Goal: Task Accomplishment & Management: Manage account settings

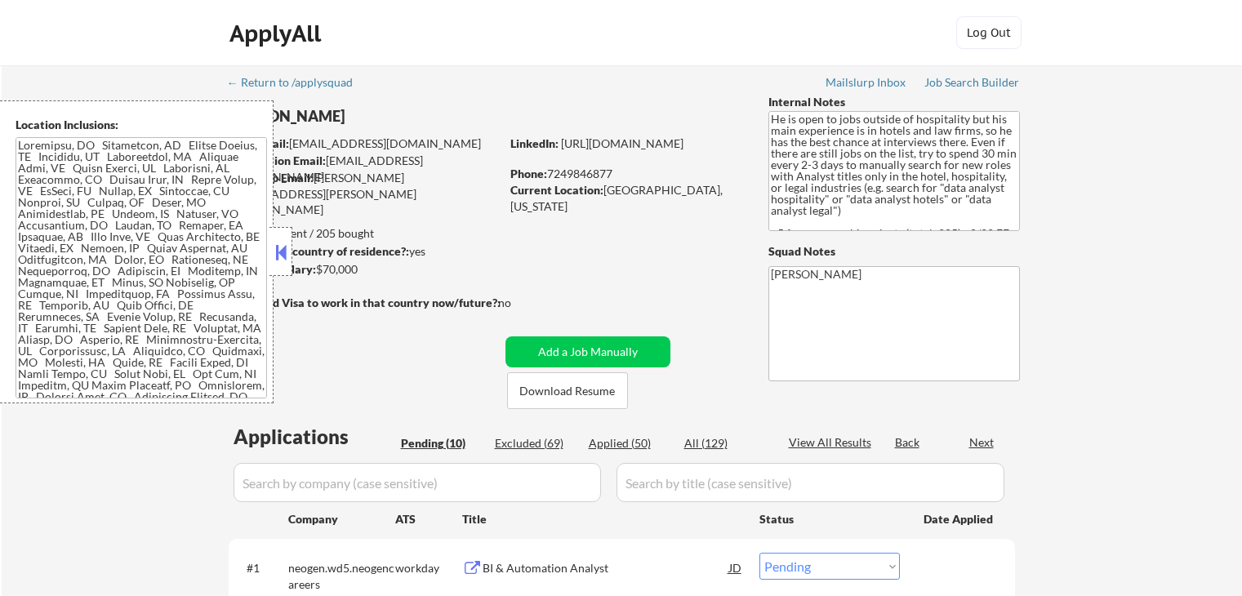
select select ""pending""
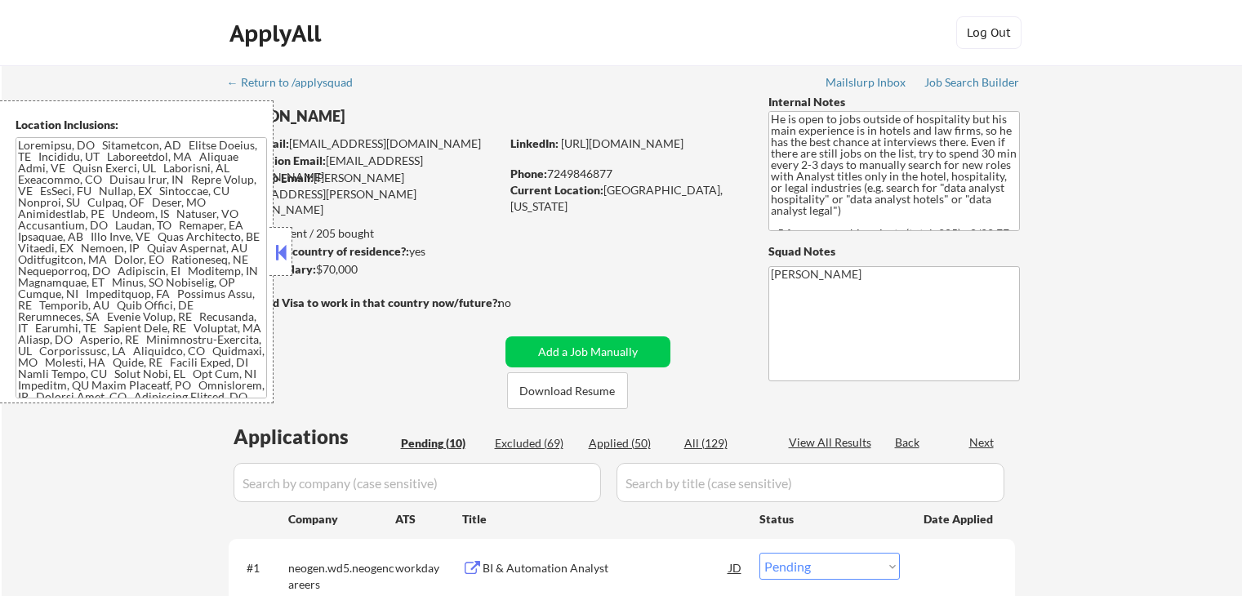
select select ""pending""
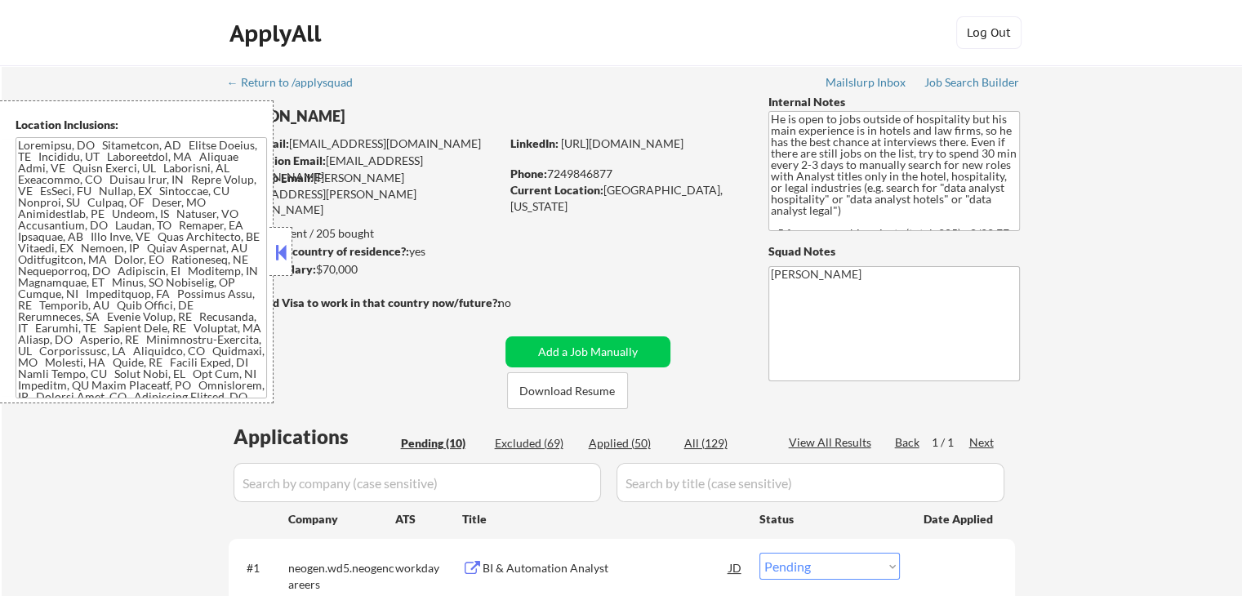
click at [282, 249] on button at bounding box center [281, 252] width 18 height 24
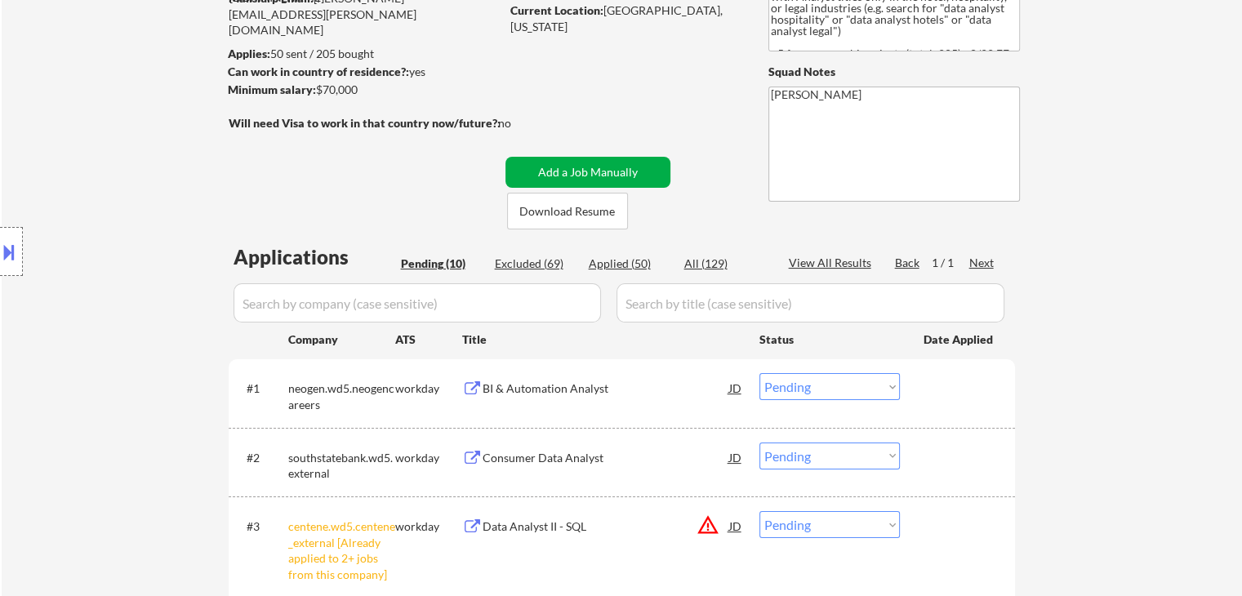
scroll to position [327, 0]
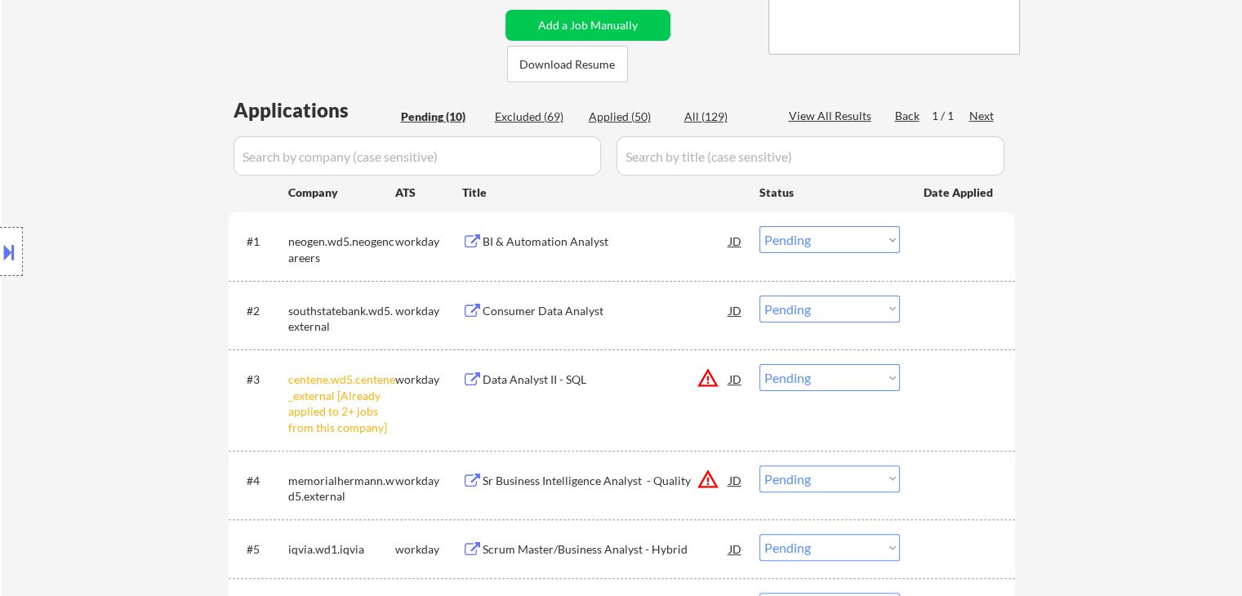
click at [486, 242] on div "BI & Automation Analyst" at bounding box center [605, 241] width 247 height 16
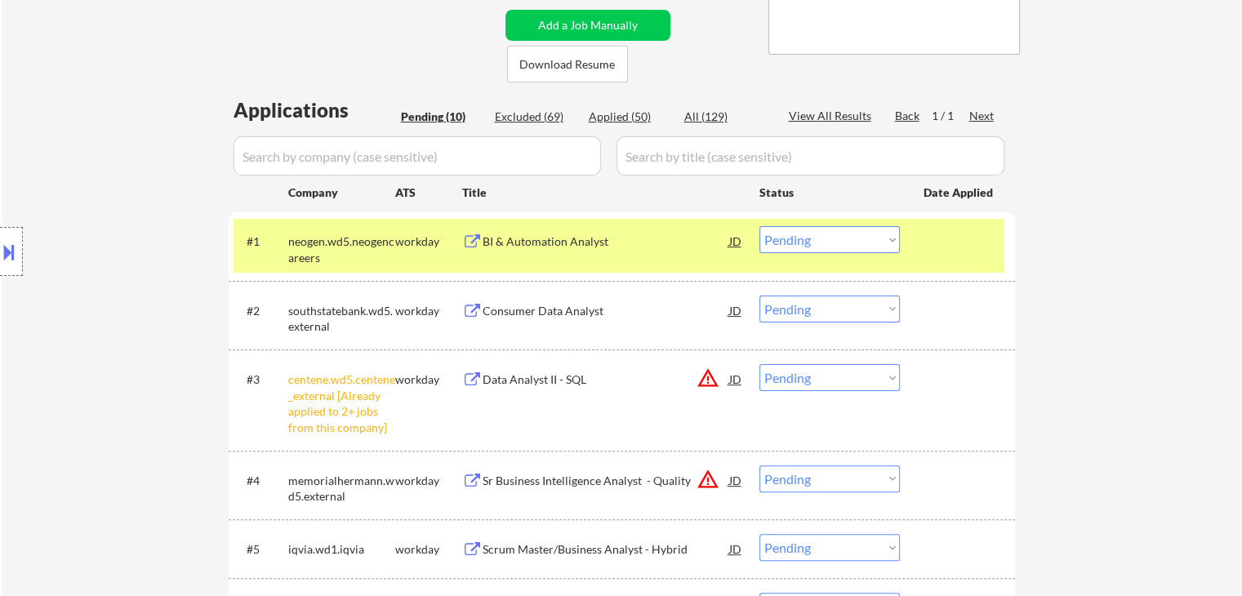
click at [469, 309] on button at bounding box center [472, 312] width 20 height 16
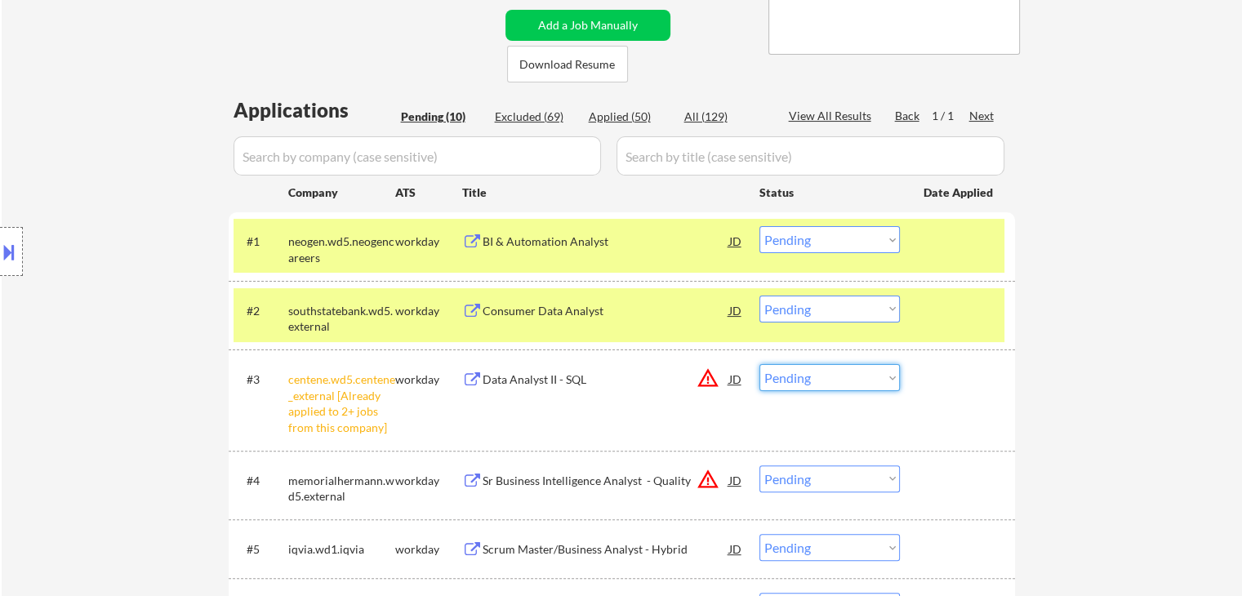
click at [833, 376] on select "Choose an option... Pending Applied Excluded (Questions) Excluded (Expired) Exc…" at bounding box center [829, 377] width 140 height 27
click at [759, 364] on select "Choose an option... Pending Applied Excluded (Questions) Excluded (Expired) Exc…" at bounding box center [829, 377] width 140 height 27
select select ""pending""
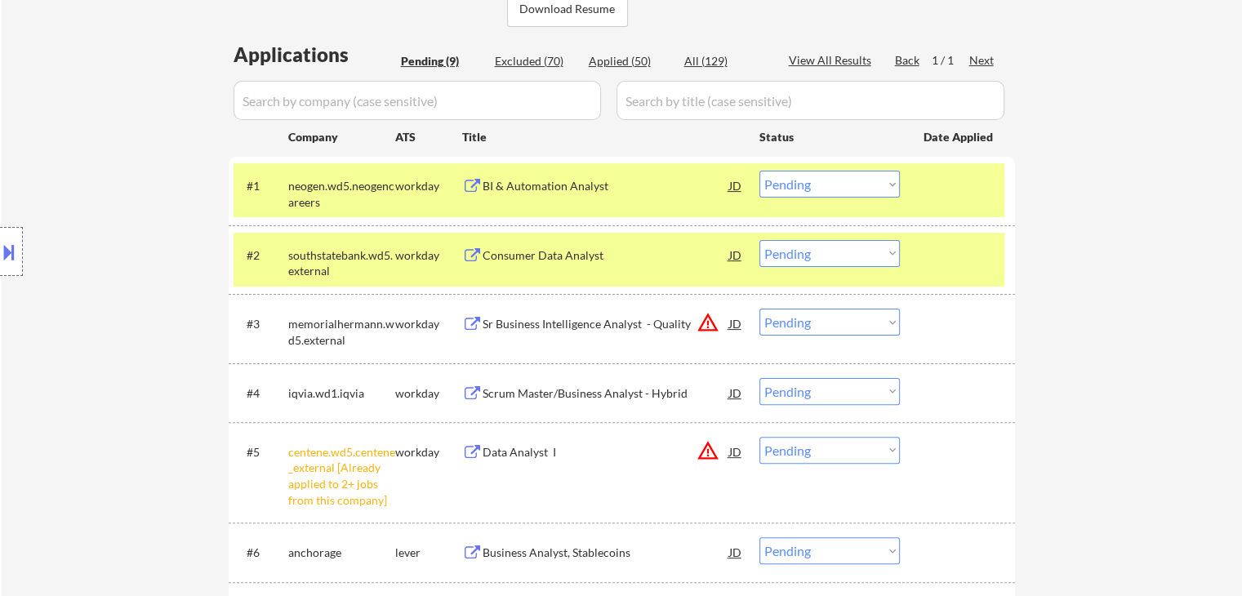
scroll to position [408, 0]
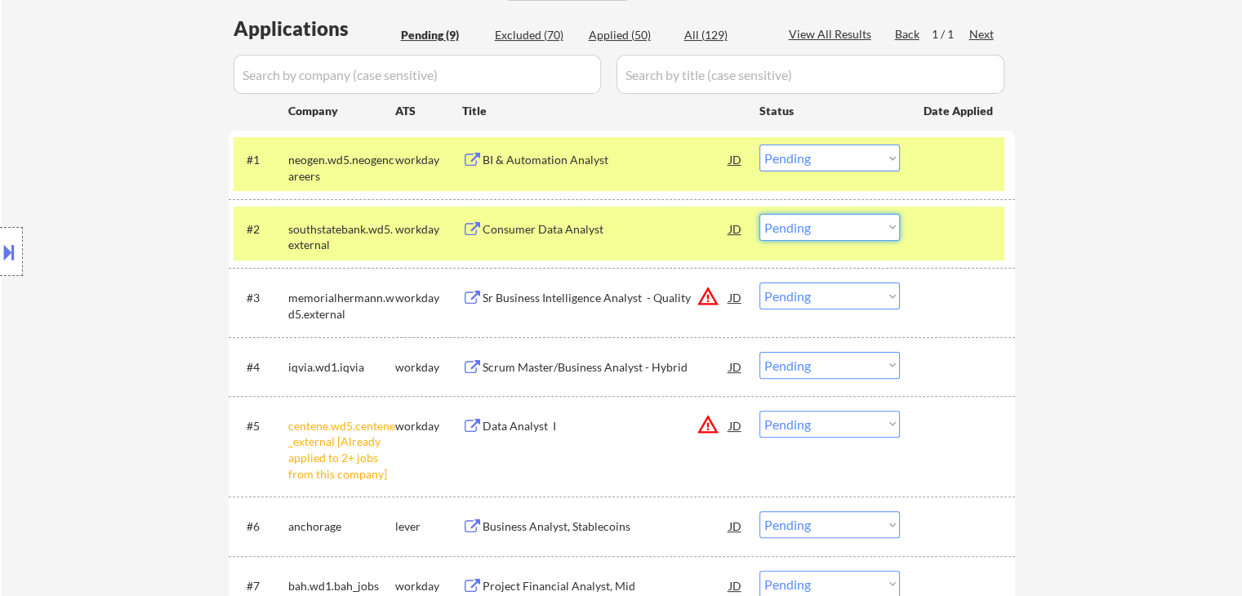
click at [828, 233] on select "Choose an option... Pending Applied Excluded (Questions) Excluded (Expired) Exc…" at bounding box center [829, 227] width 140 height 27
click at [759, 214] on select "Choose an option... Pending Applied Excluded (Questions) Excluded (Expired) Exc…" at bounding box center [829, 227] width 140 height 27
select select ""pending""
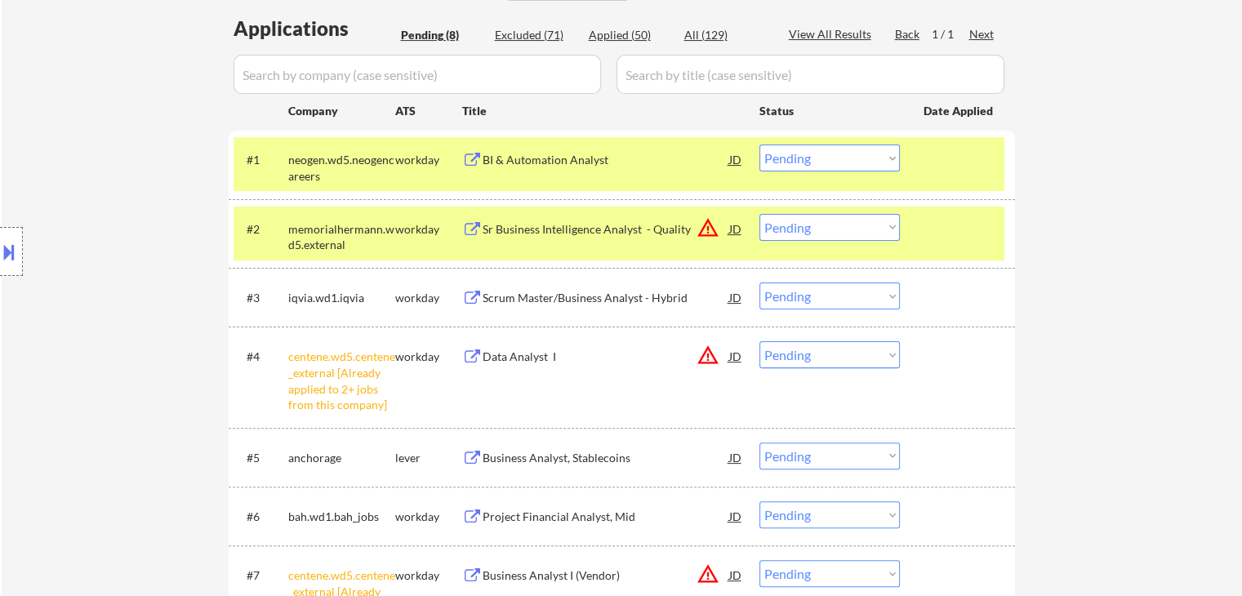
click at [588, 160] on div "BI & Automation Analyst" at bounding box center [605, 160] width 247 height 16
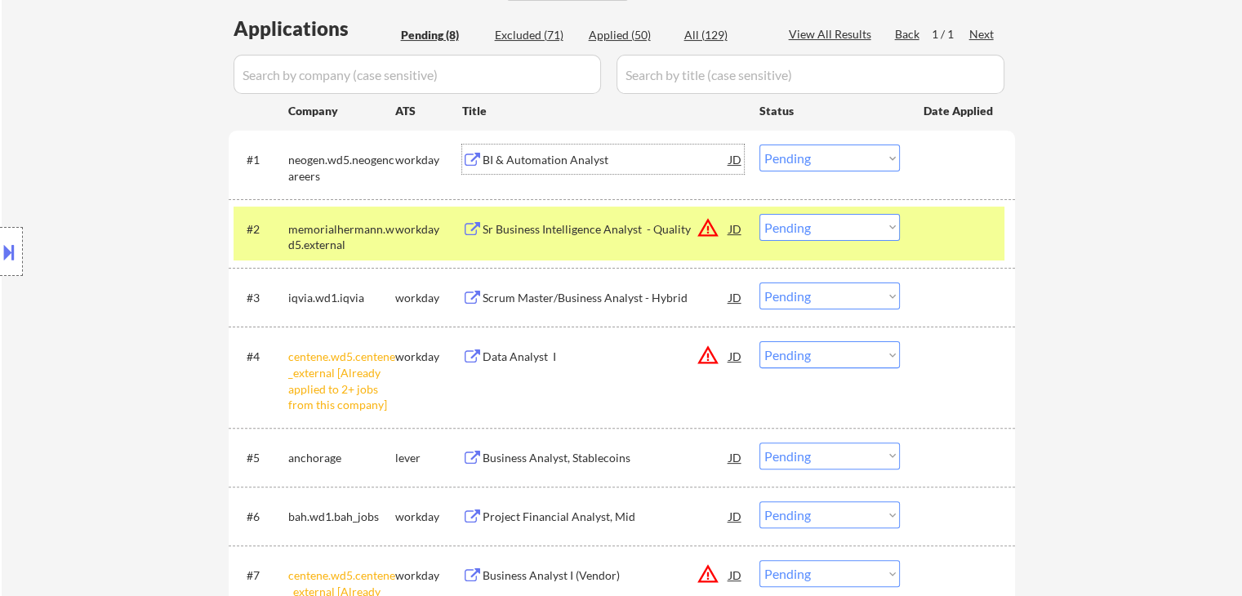
click at [798, 144] on div "#1 neogen.wd5.neogencareers workday BI & Automation Analyst JD Choose an option…" at bounding box center [618, 164] width 771 height 54
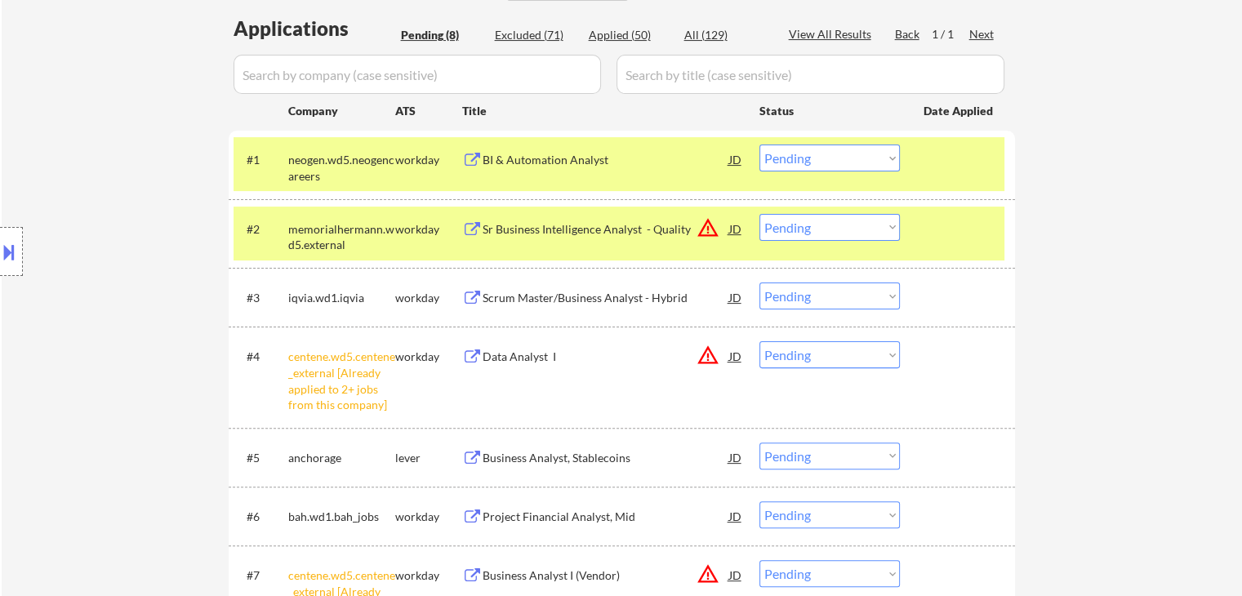
click at [806, 159] on select "Choose an option... Pending Applied Excluded (Questions) Excluded (Expired) Exc…" at bounding box center [829, 157] width 140 height 27
click at [759, 144] on select "Choose an option... Pending Applied Excluded (Questions) Excluded (Expired) Exc…" at bounding box center [829, 157] width 140 height 27
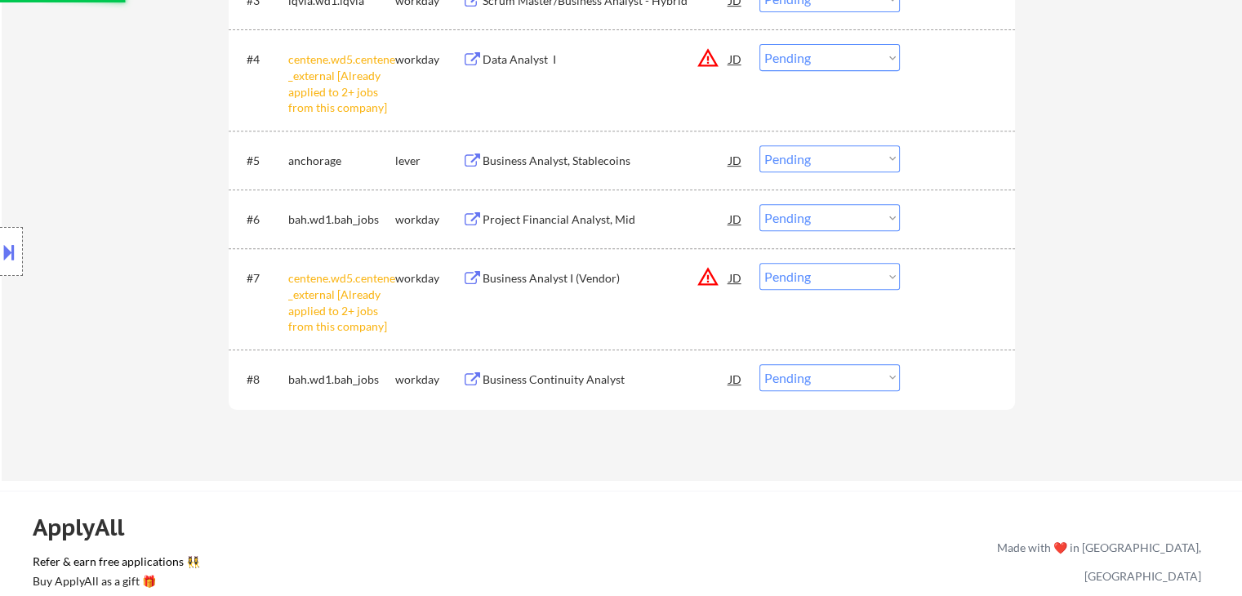
scroll to position [735, 0]
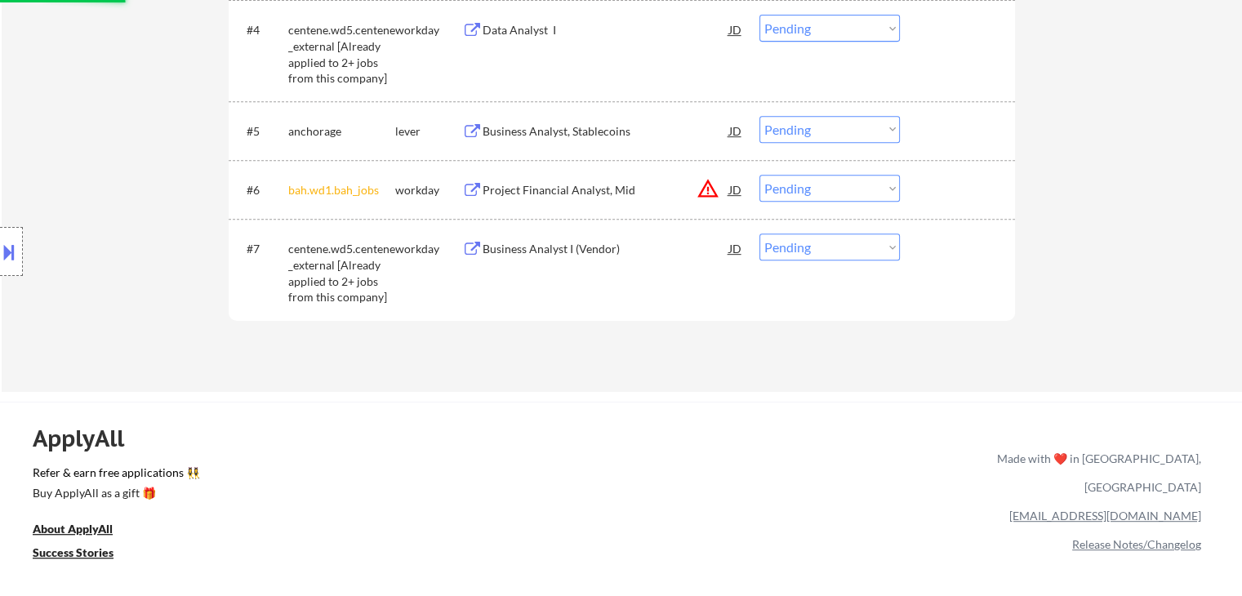
select select ""pending""
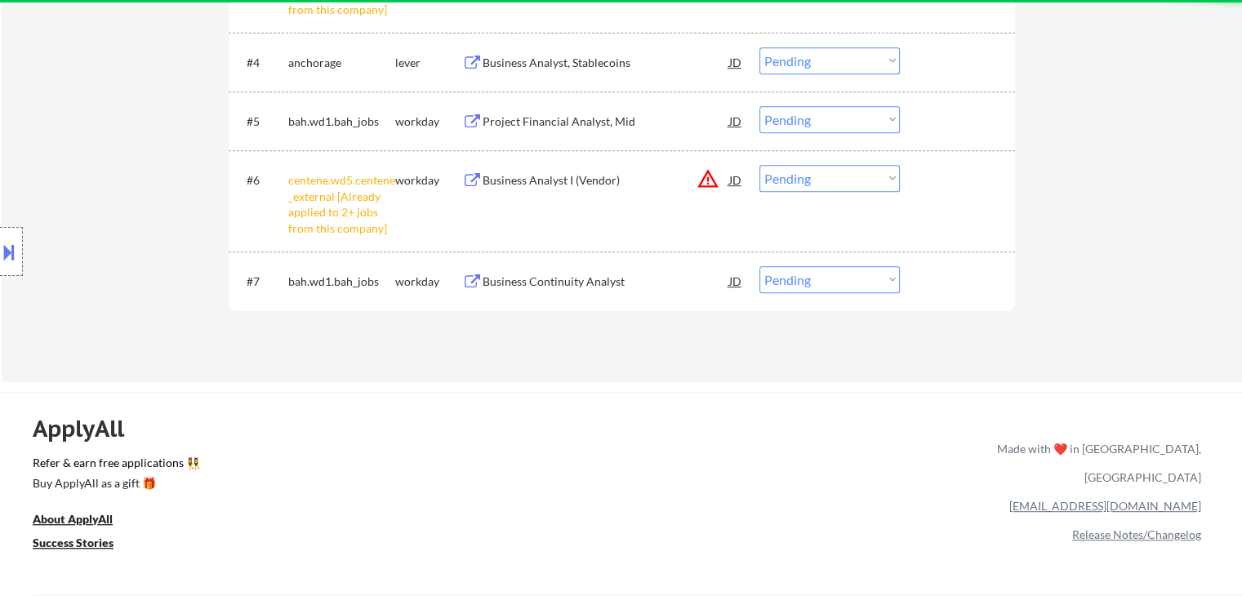
drag, startPoint x: 815, startPoint y: 173, endPoint x: 817, endPoint y: 184, distance: 11.7
click at [815, 173] on select "Choose an option... Pending Applied Excluded (Questions) Excluded (Expired) Exc…" at bounding box center [829, 178] width 140 height 27
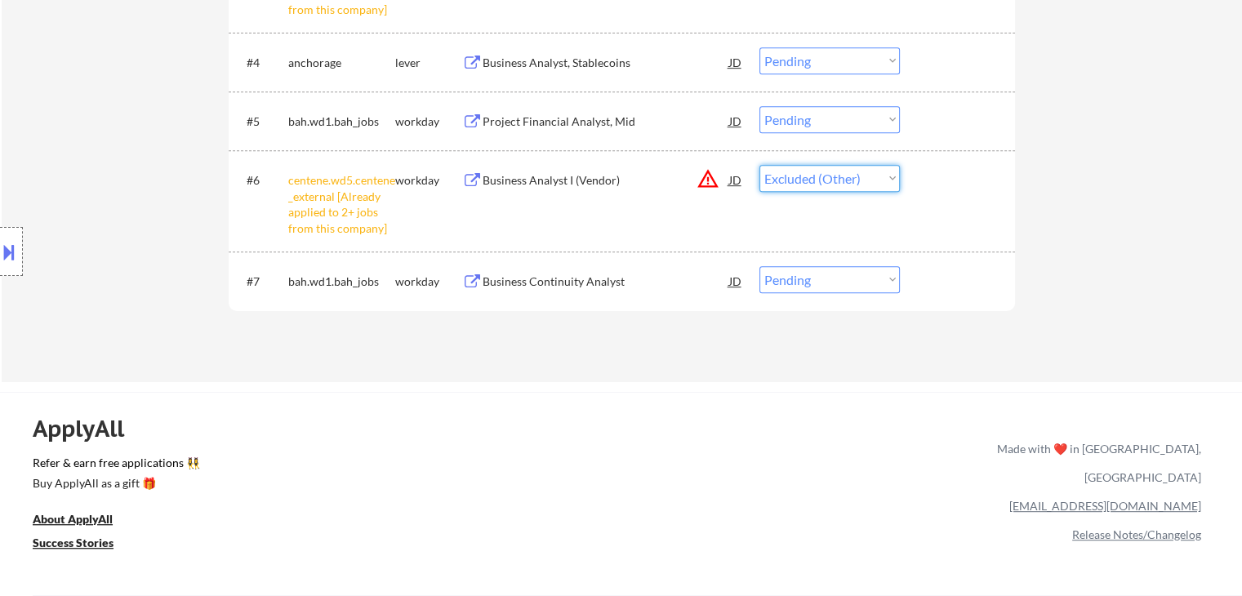
click at [759, 165] on select "Choose an option... Pending Applied Excluded (Questions) Excluded (Expired) Exc…" at bounding box center [829, 178] width 140 height 27
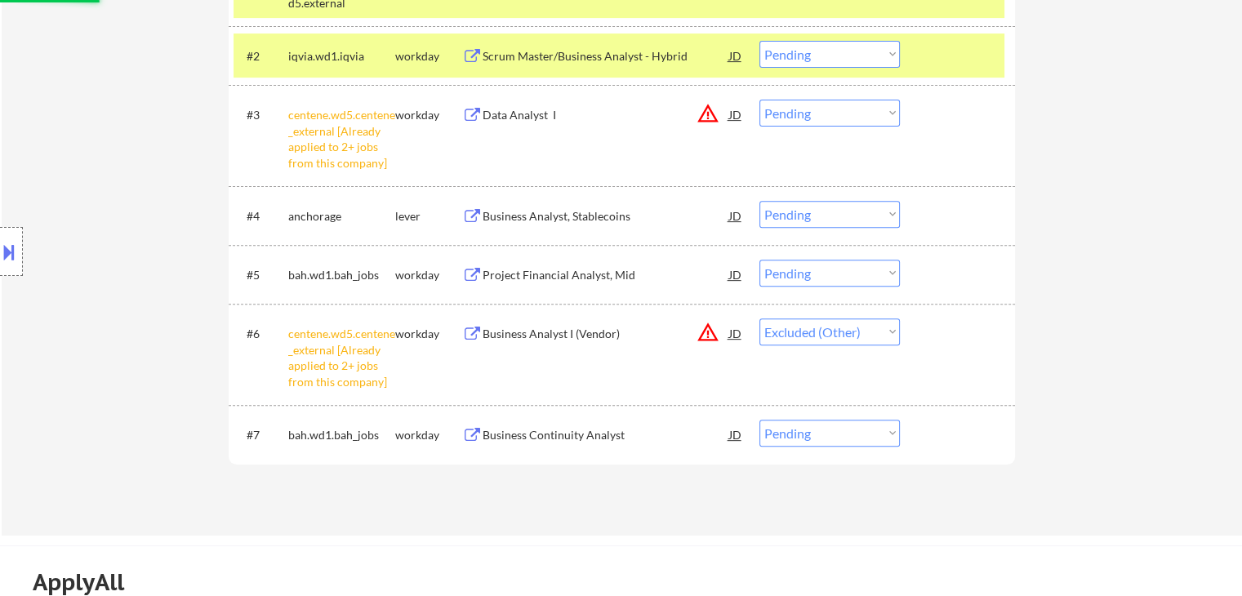
scroll to position [571, 0]
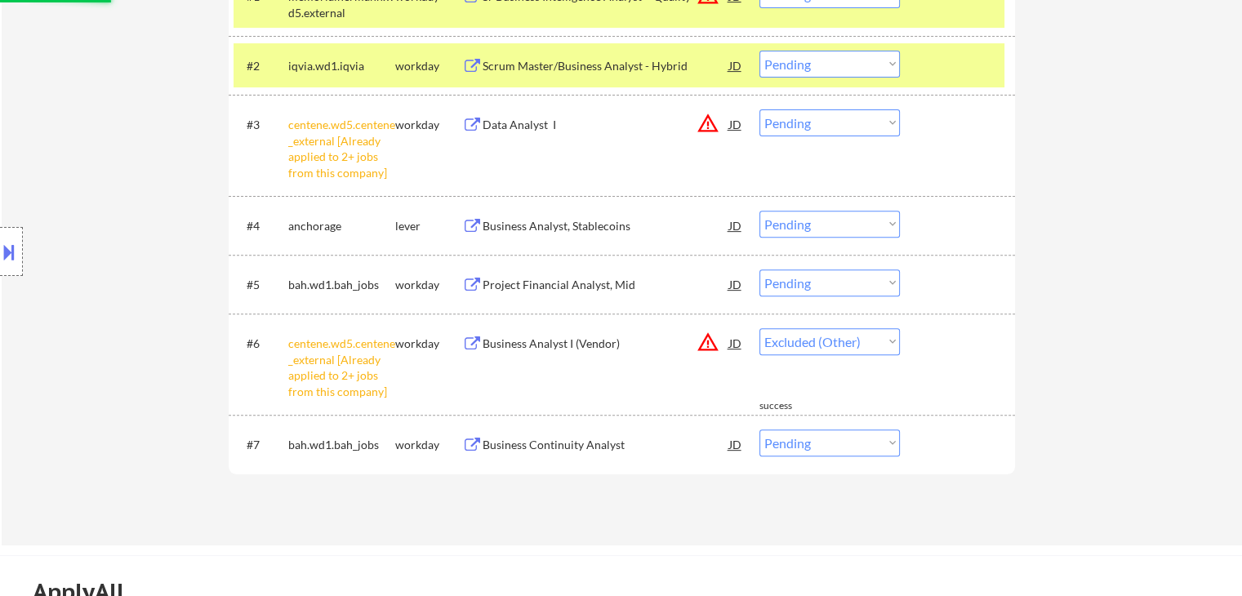
select select ""pending""
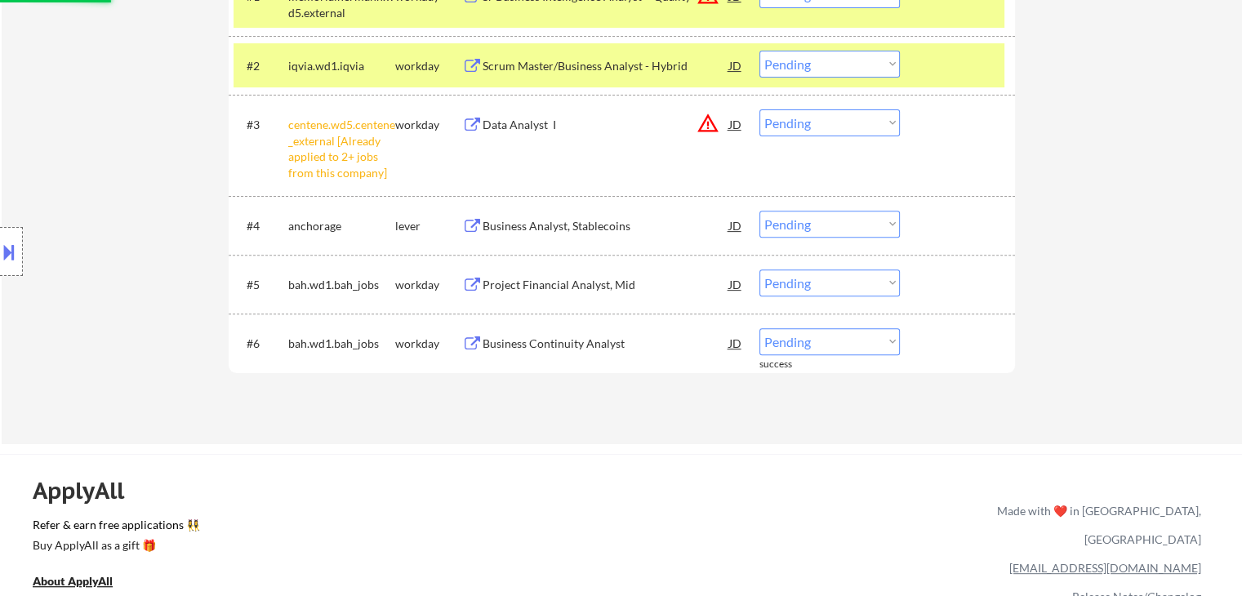
click at [816, 126] on select "Choose an option... Pending Applied Excluded (Questions) Excluded (Expired) Exc…" at bounding box center [829, 122] width 140 height 27
click at [759, 109] on select "Choose an option... Pending Applied Excluded (Questions) Excluded (Expired) Exc…" at bounding box center [829, 122] width 140 height 27
click at [495, 229] on div "Business Analyst, Stablecoins" at bounding box center [605, 226] width 247 height 16
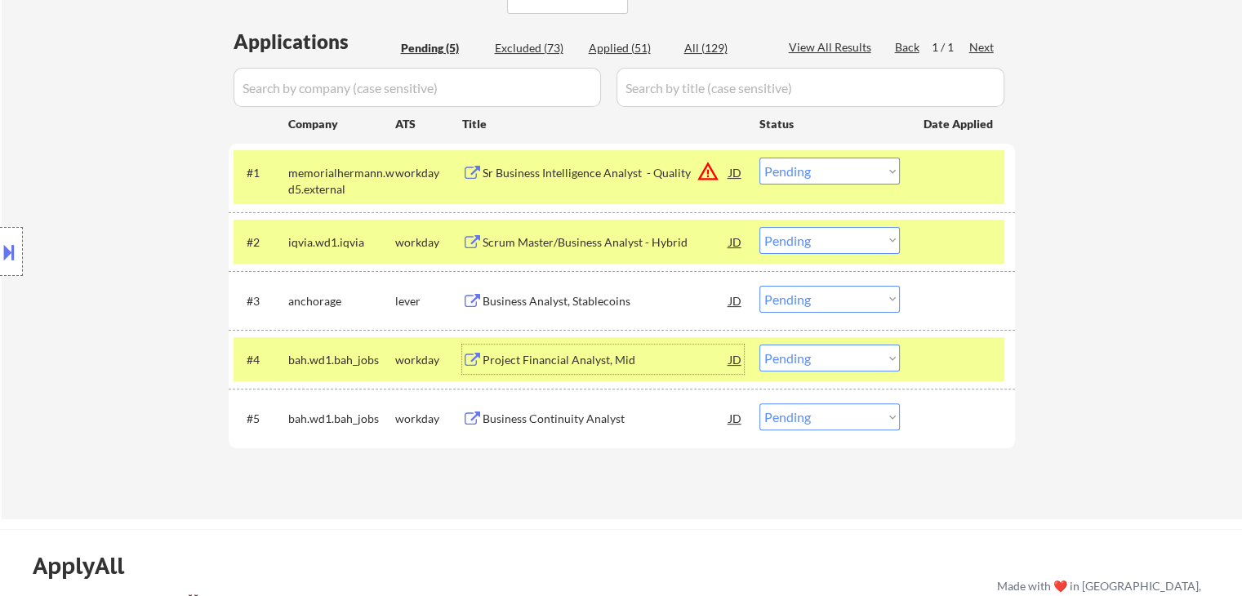
scroll to position [490, 0]
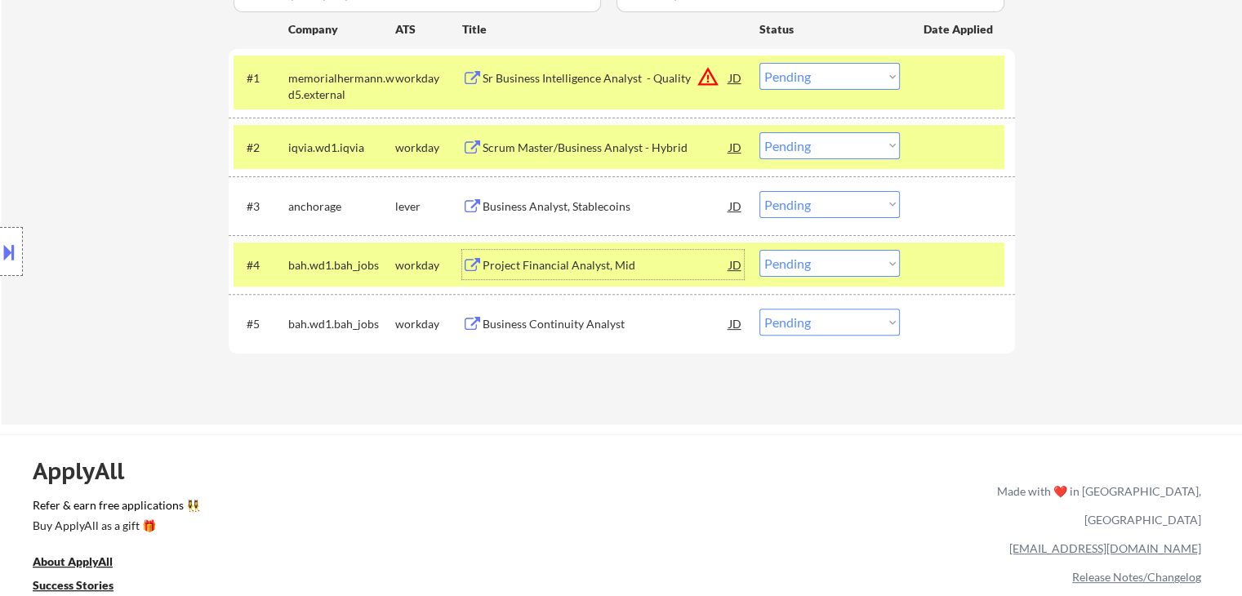
click at [823, 204] on select "Choose an option... Pending Applied Excluded (Questions) Excluded (Expired) Exc…" at bounding box center [829, 204] width 140 height 27
click at [759, 191] on select "Choose an option... Pending Applied Excluded (Questions) Excluded (Expired) Exc…" at bounding box center [829, 204] width 140 height 27
select select ""pending""
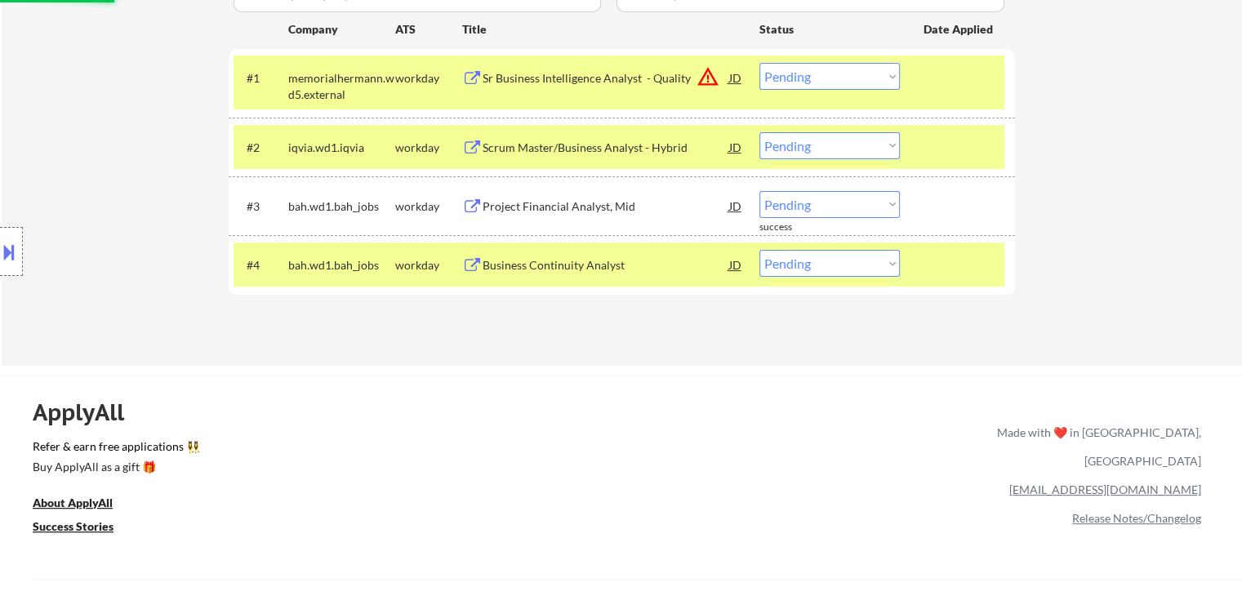
click at [502, 76] on div "Sr Business Intelligence Analyst - Quality" at bounding box center [605, 78] width 247 height 16
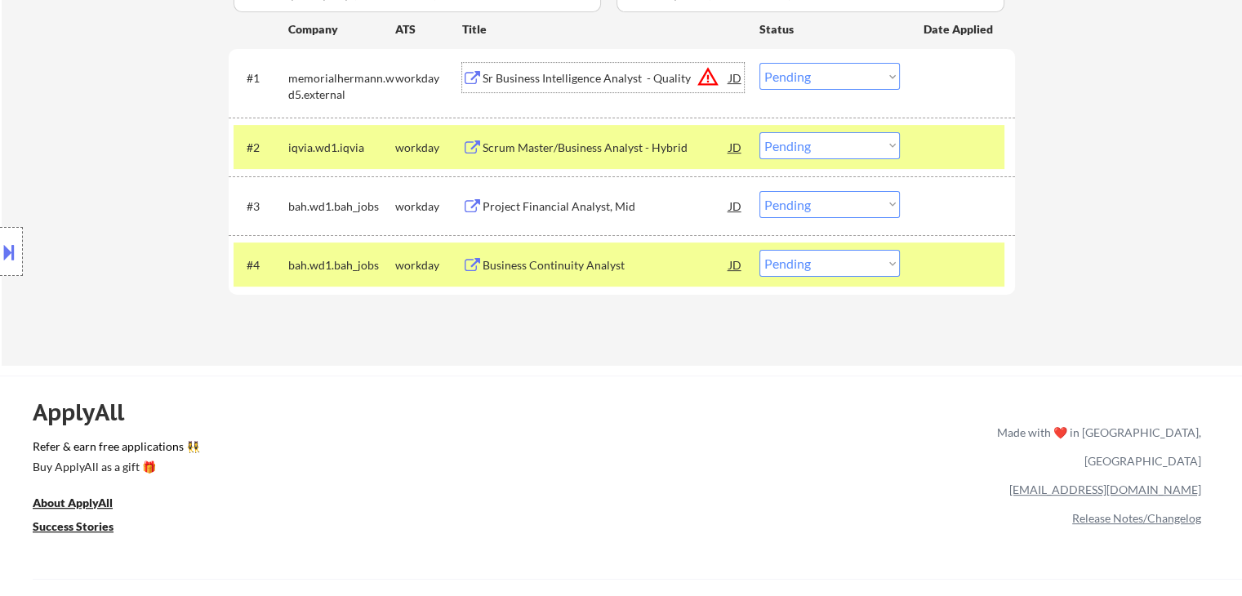
click at [560, 141] on div "Scrum Master/Business Analyst - Hybrid" at bounding box center [605, 148] width 247 height 16
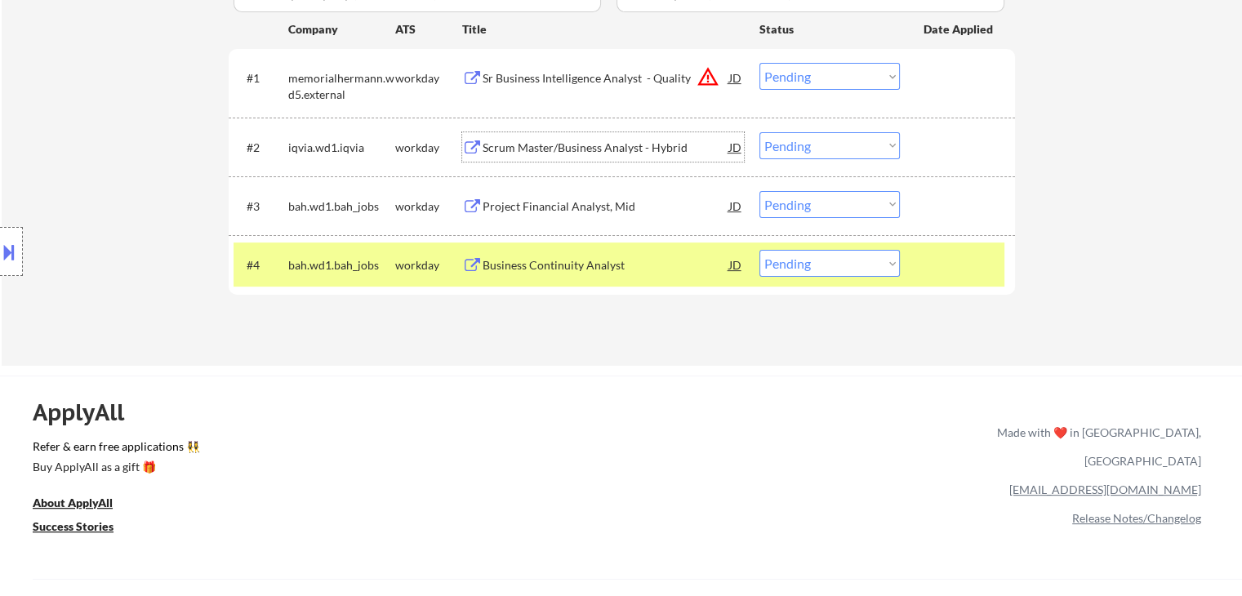
click at [0, 252] on button at bounding box center [9, 251] width 18 height 27
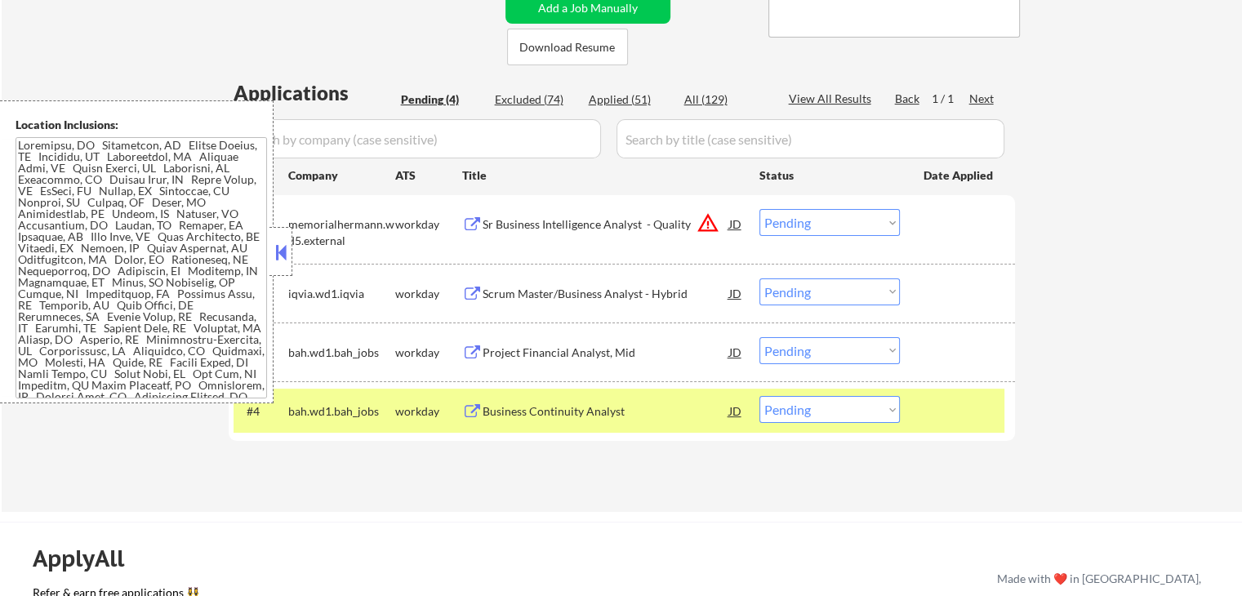
scroll to position [327, 0]
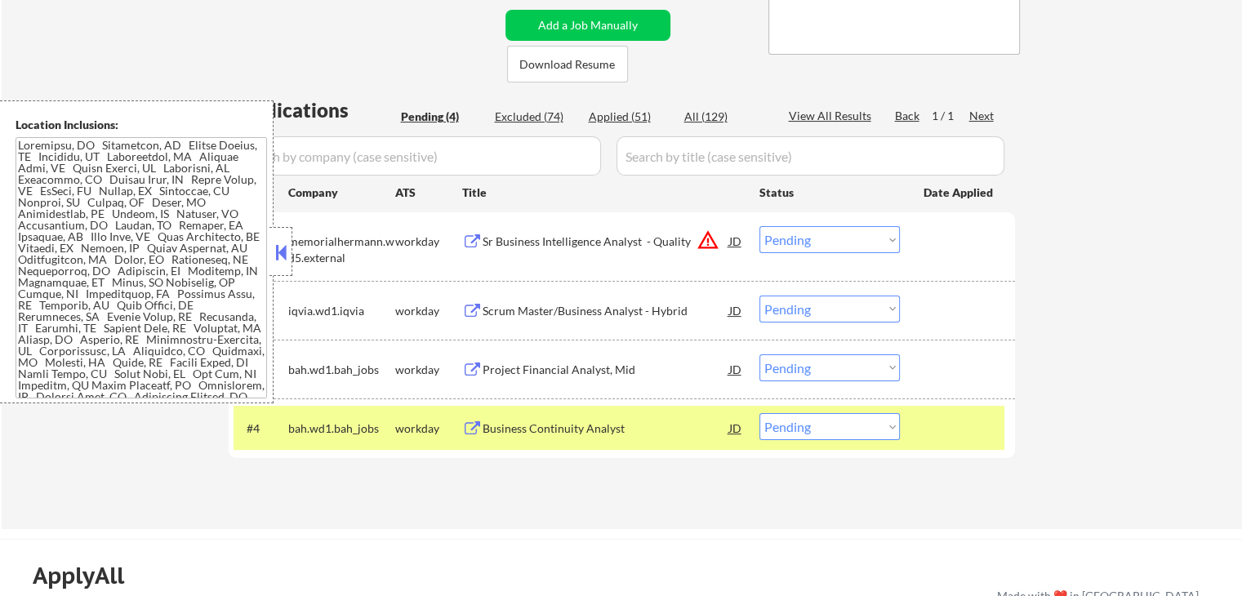
click at [853, 242] on select "Choose an option... Pending Applied Excluded (Questions) Excluded (Expired) Exc…" at bounding box center [829, 239] width 140 height 27
click at [759, 226] on select "Choose an option... Pending Applied Excluded (Questions) Excluded (Expired) Exc…" at bounding box center [829, 239] width 140 height 27
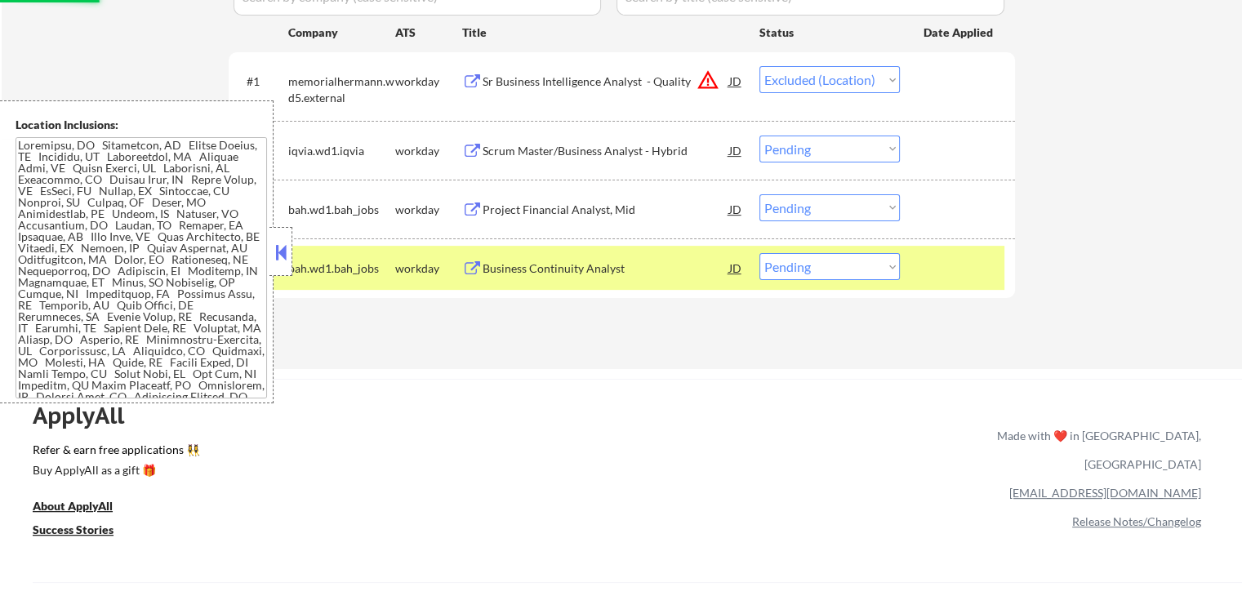
scroll to position [490, 0]
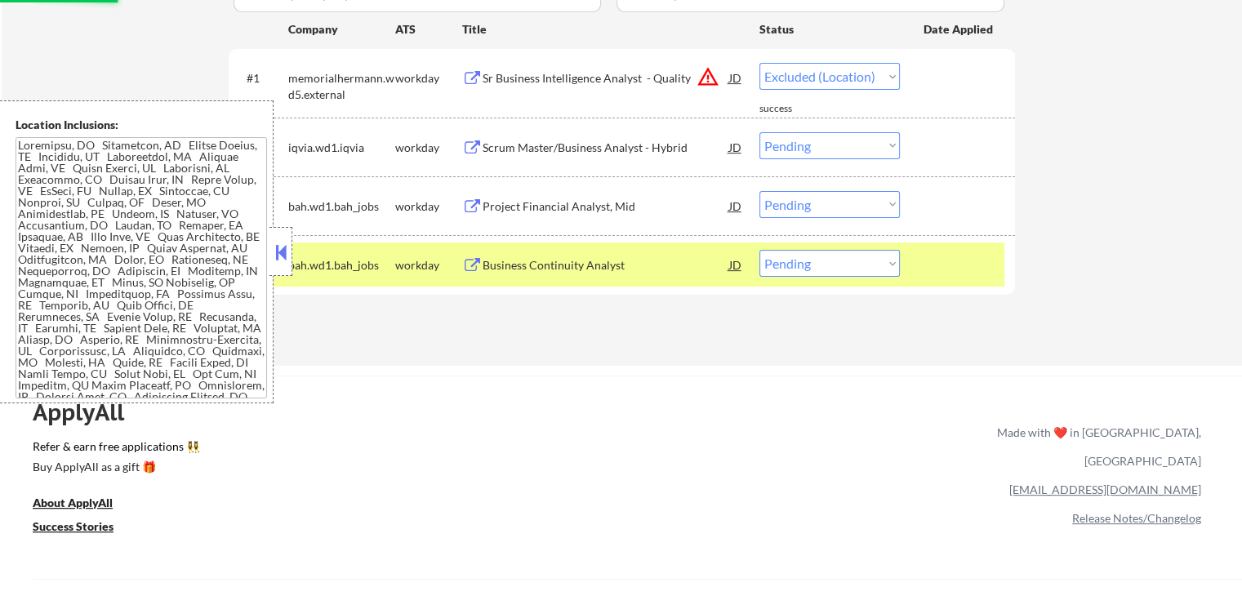
select select ""pending""
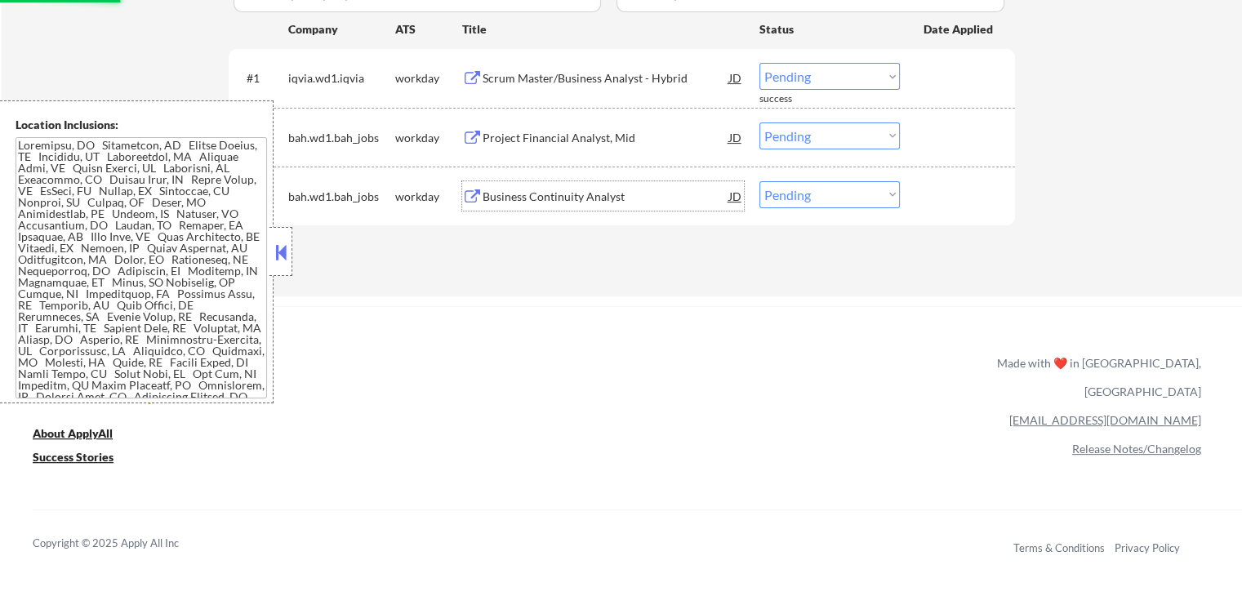
click at [522, 207] on div "Business Continuity Analyst" at bounding box center [605, 195] width 247 height 29
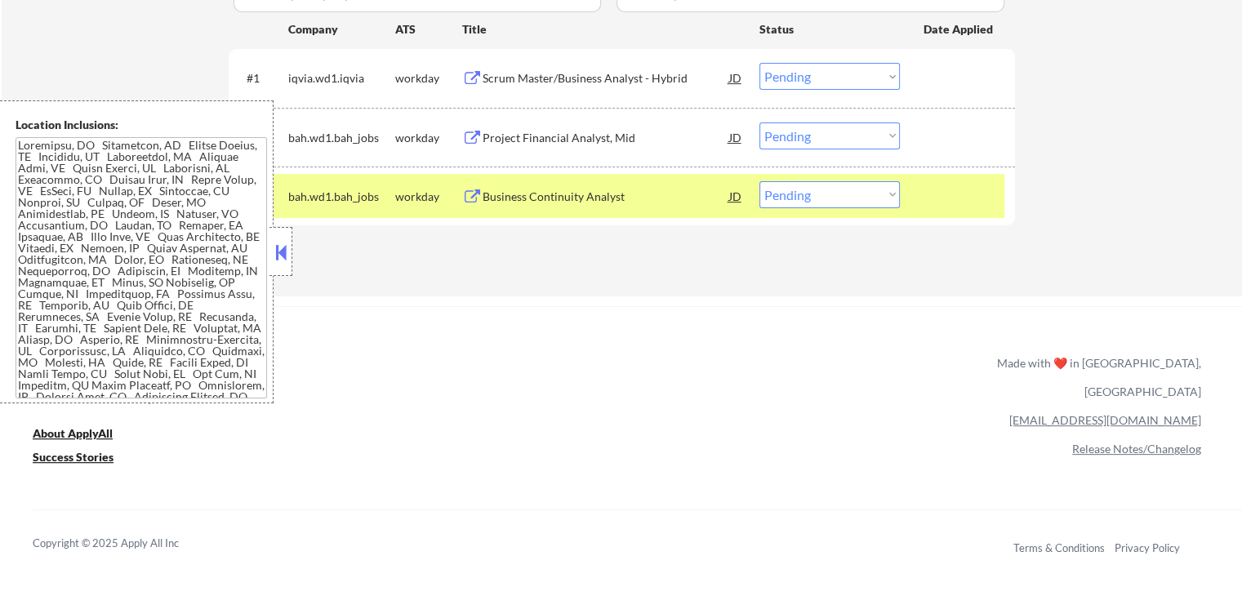
click at [838, 192] on select "Choose an option... Pending Applied Excluded (Questions) Excluded (Expired) Exc…" at bounding box center [829, 194] width 140 height 27
select select ""excluded""
click at [759, 181] on select "Choose an option... Pending Applied Excluded (Questions) Excluded (Expired) Exc…" at bounding box center [829, 194] width 140 height 27
click at [841, 140] on select "Choose an option... Pending Applied Excluded (Questions) Excluded (Expired) Exc…" at bounding box center [829, 135] width 140 height 27
select select ""excluded""
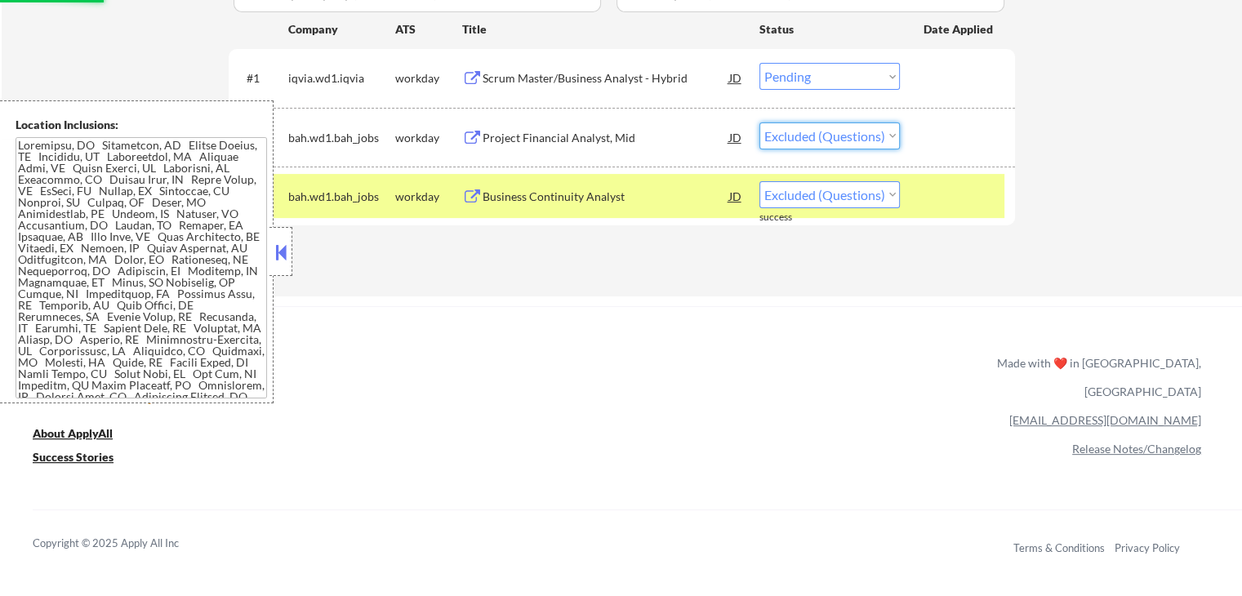
click at [759, 122] on select "Choose an option... Pending Applied Excluded (Questions) Excluded (Expired) Exc…" at bounding box center [829, 135] width 140 height 27
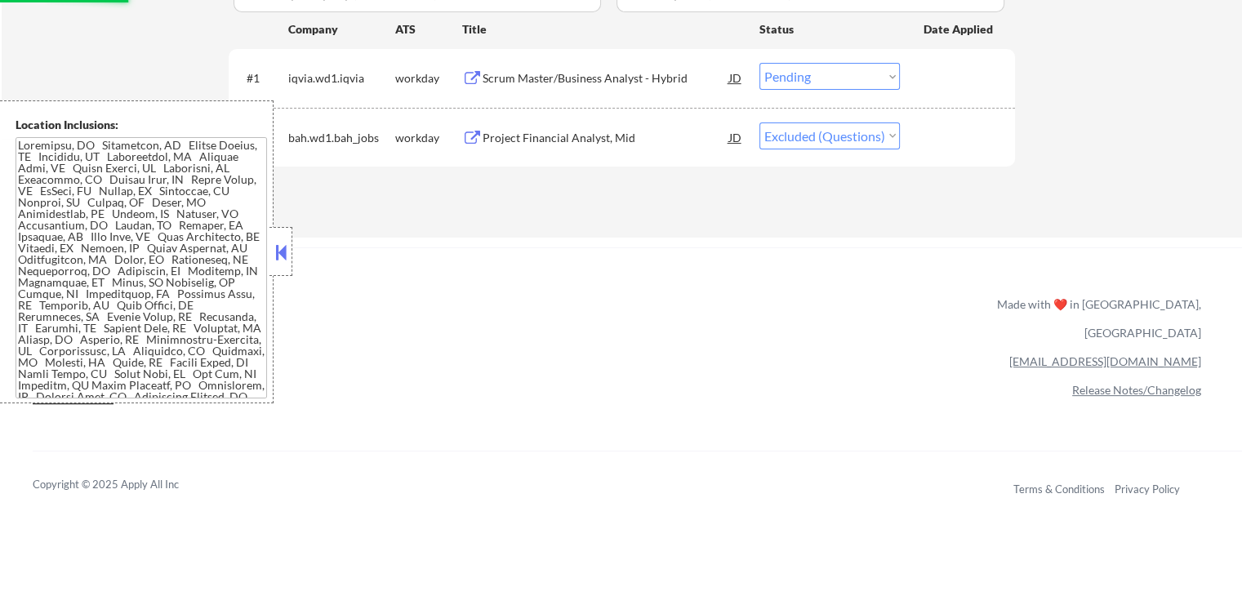
drag, startPoint x: 829, startPoint y: 78, endPoint x: 829, endPoint y: 88, distance: 10.6
click at [829, 78] on select "Choose an option... Pending Applied Excluded (Questions) Excluded (Expired) Exc…" at bounding box center [829, 76] width 140 height 27
select select ""applied""
click at [759, 63] on select "Choose an option... Pending Applied Excluded (Questions) Excluded (Expired) Exc…" at bounding box center [829, 76] width 140 height 27
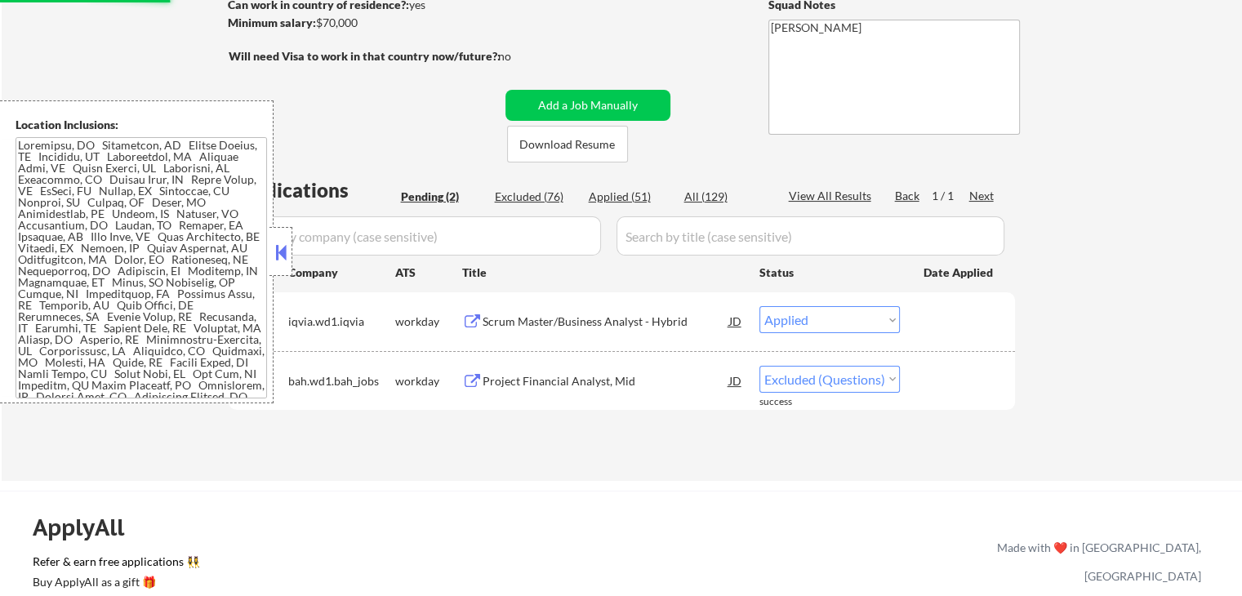
scroll to position [245, 0]
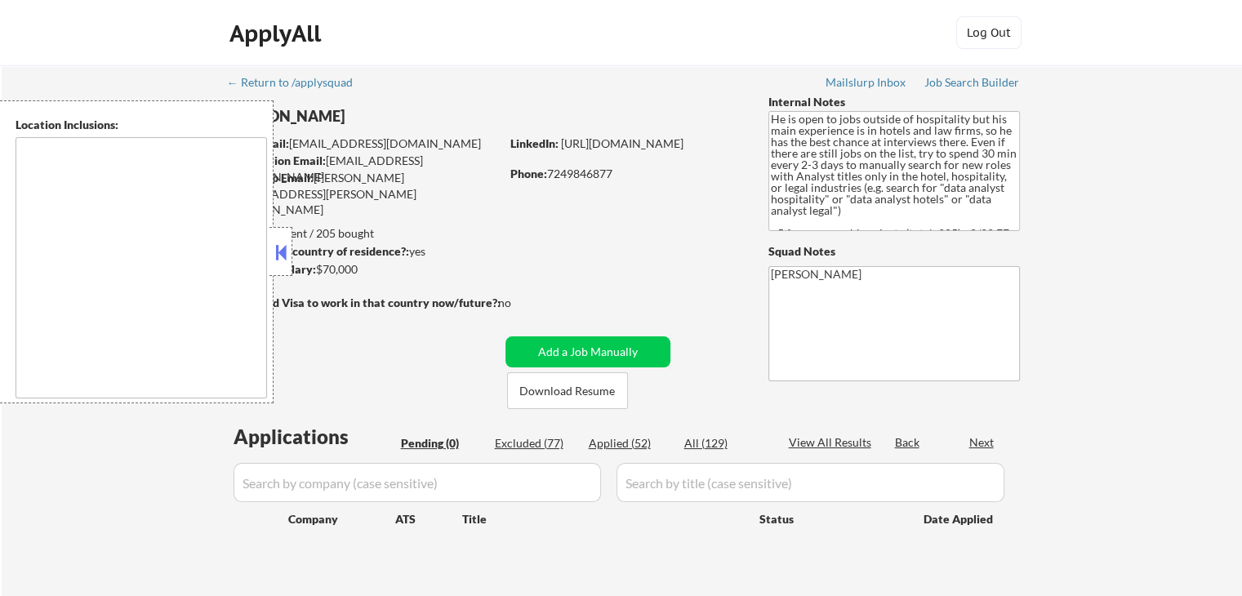
type textarea "[GEOGRAPHIC_DATA], [GEOGRAPHIC_DATA] [GEOGRAPHIC_DATA], [GEOGRAPHIC_DATA] [GEOG…"
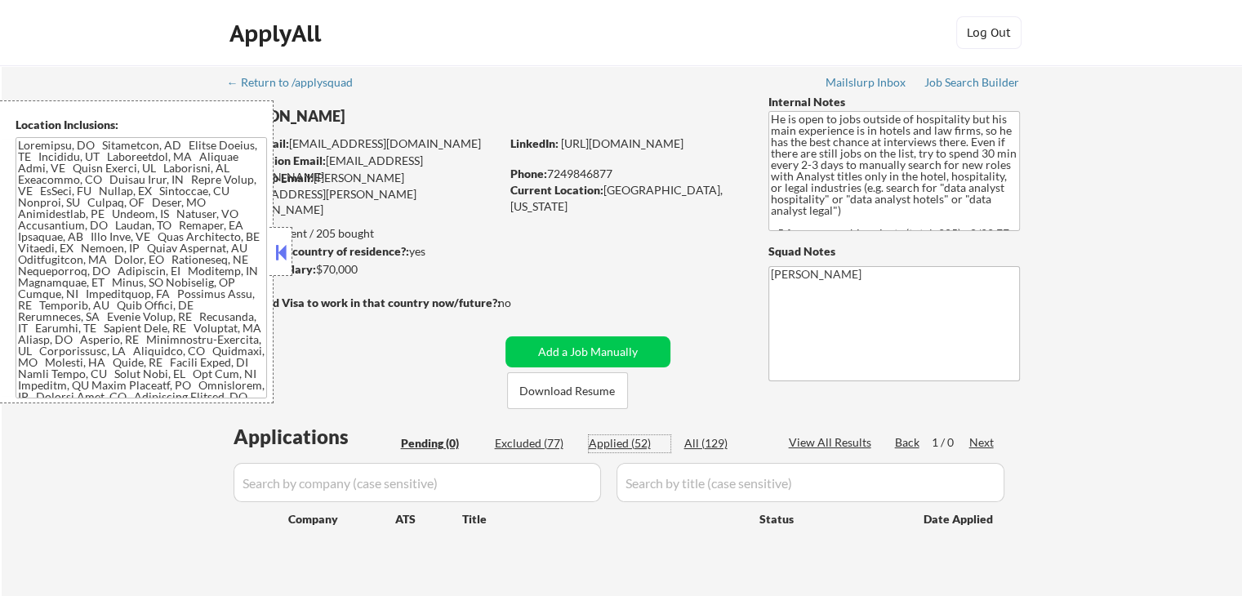
click at [624, 446] on div "Applied (52)" at bounding box center [630, 443] width 82 height 16
select select ""applied""
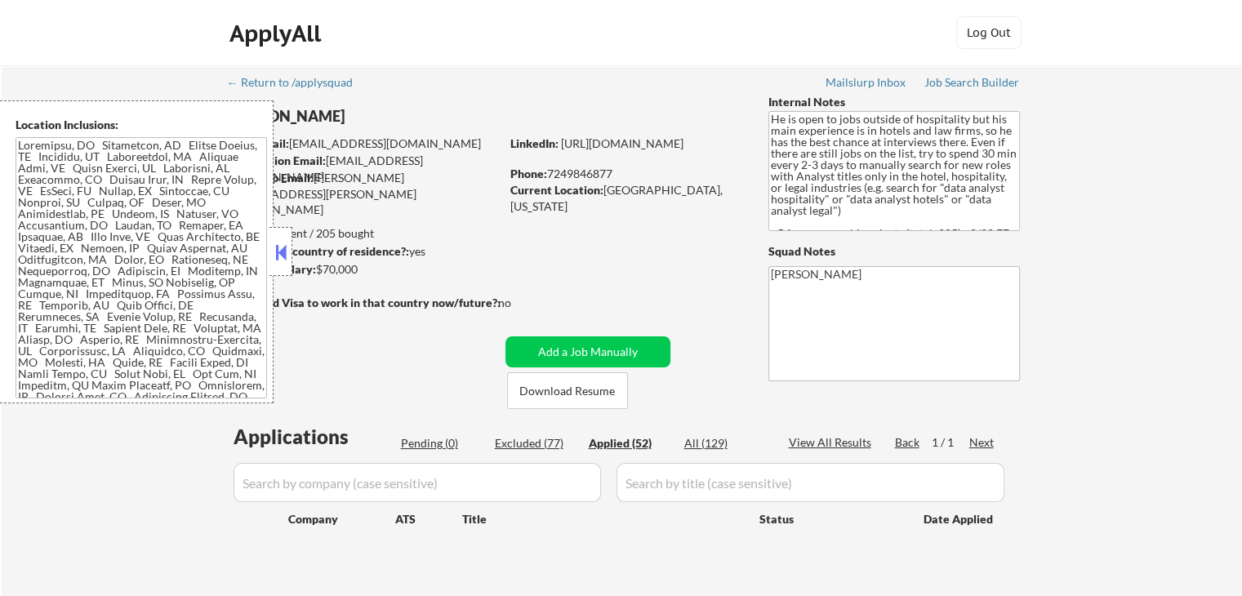
select select ""applied""
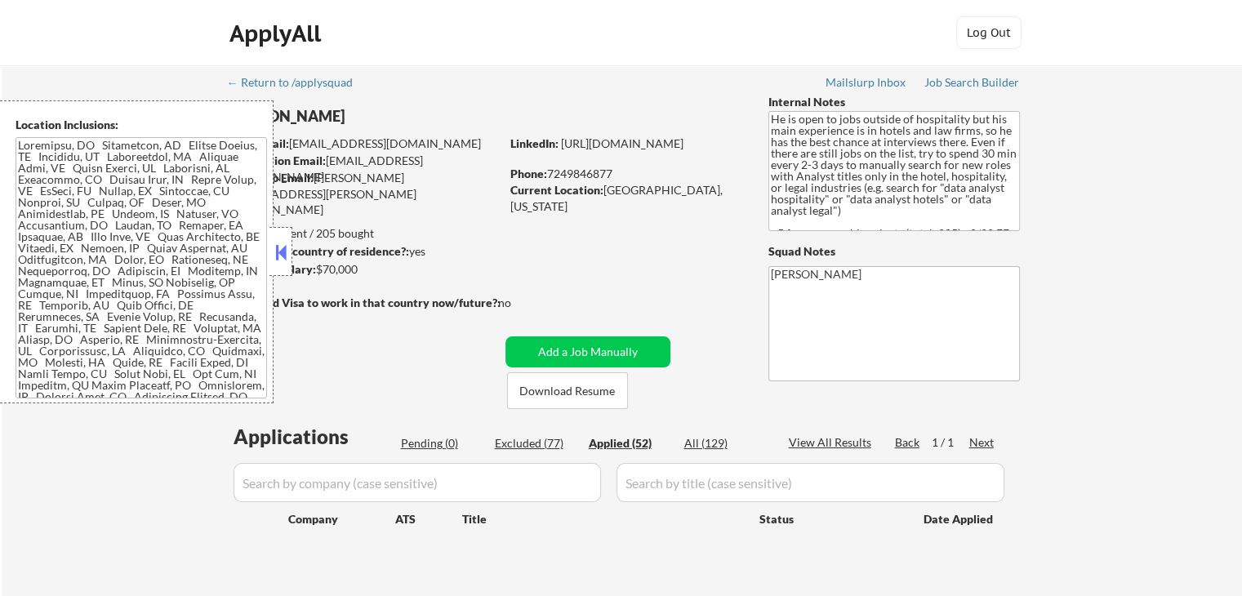
select select ""applied""
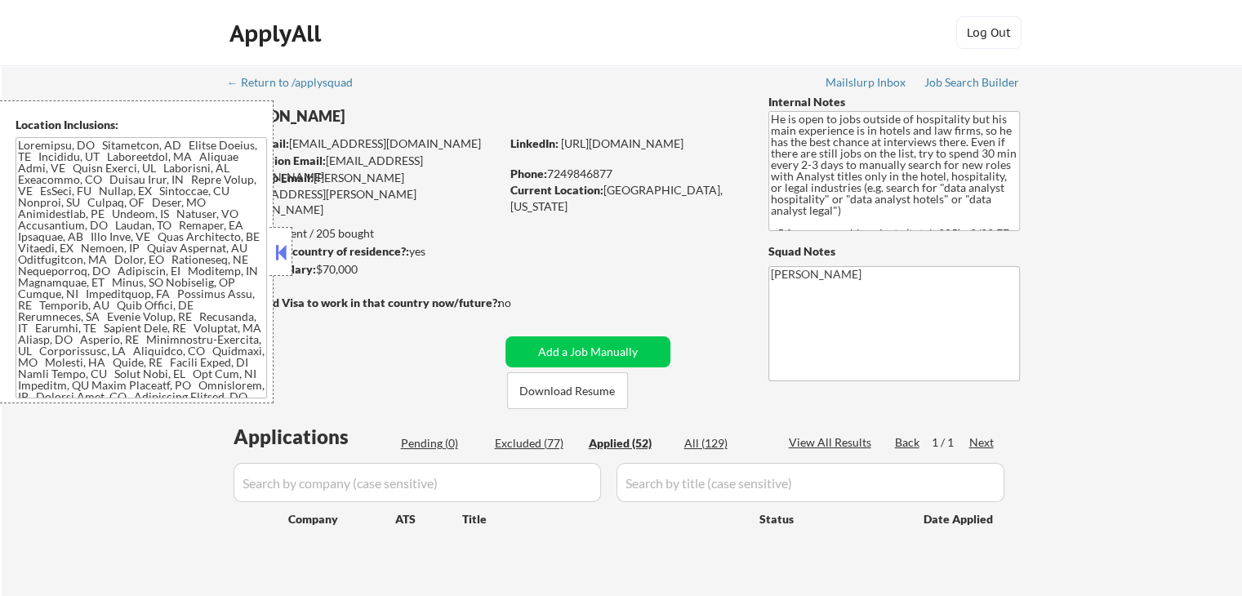
select select ""applied""
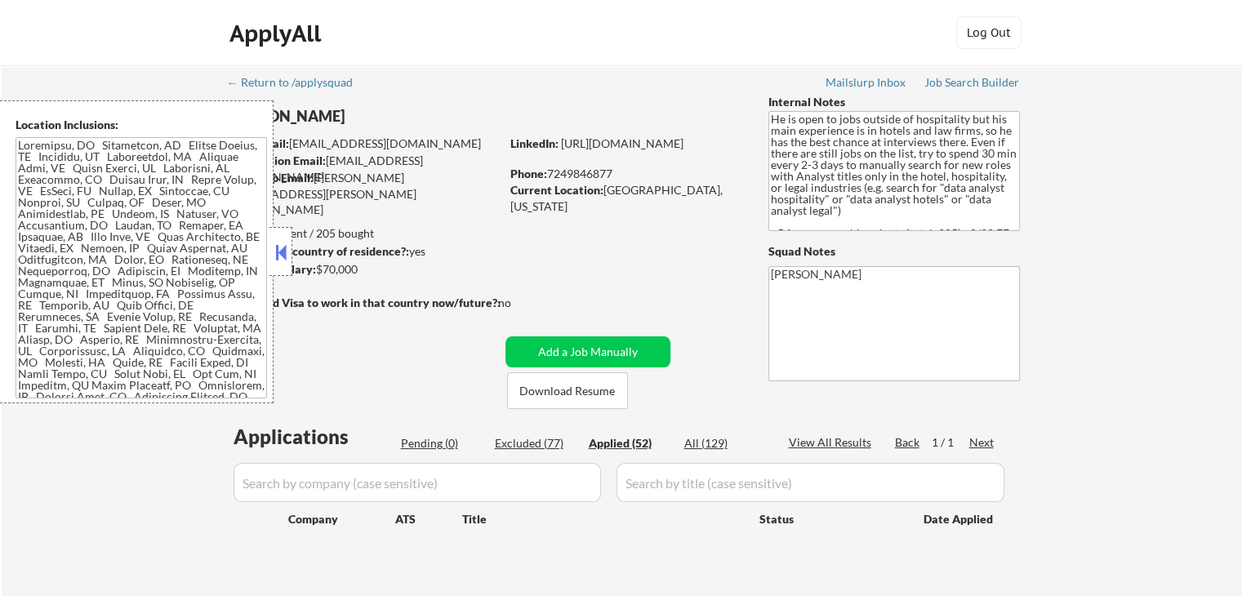
select select ""applied""
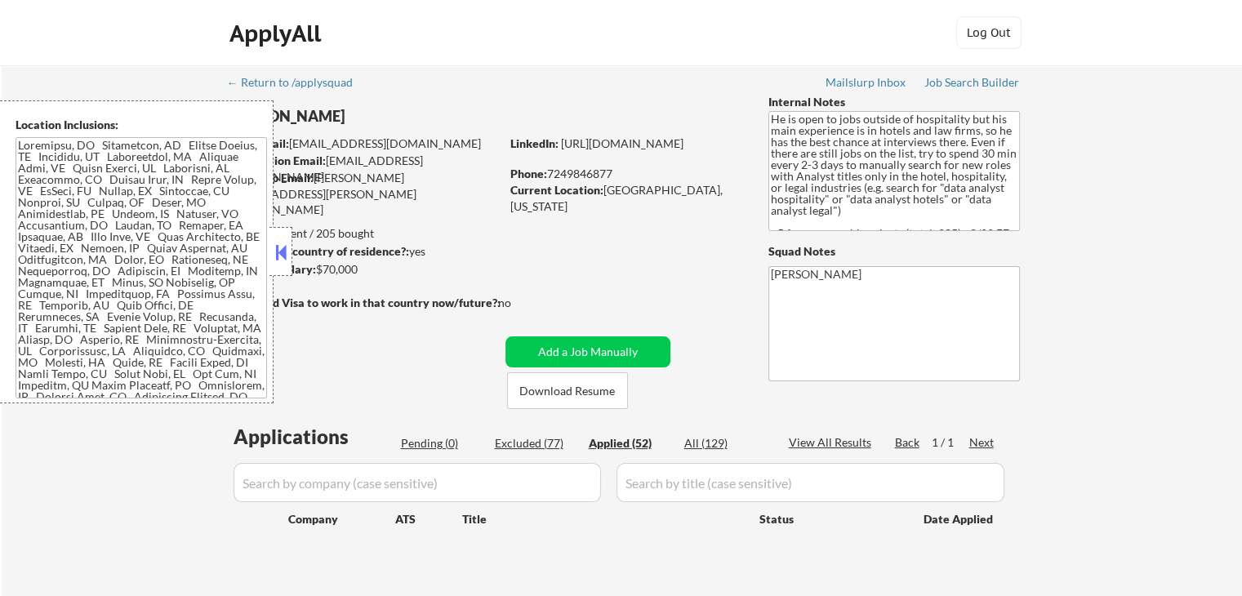
select select ""applied""
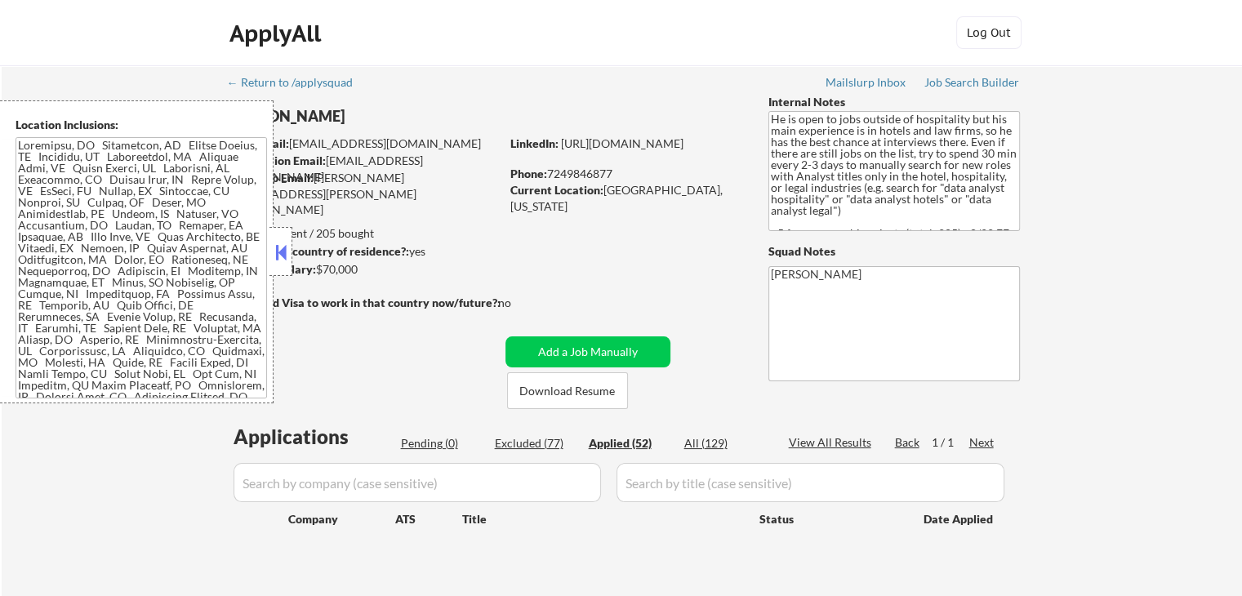
select select ""applied""
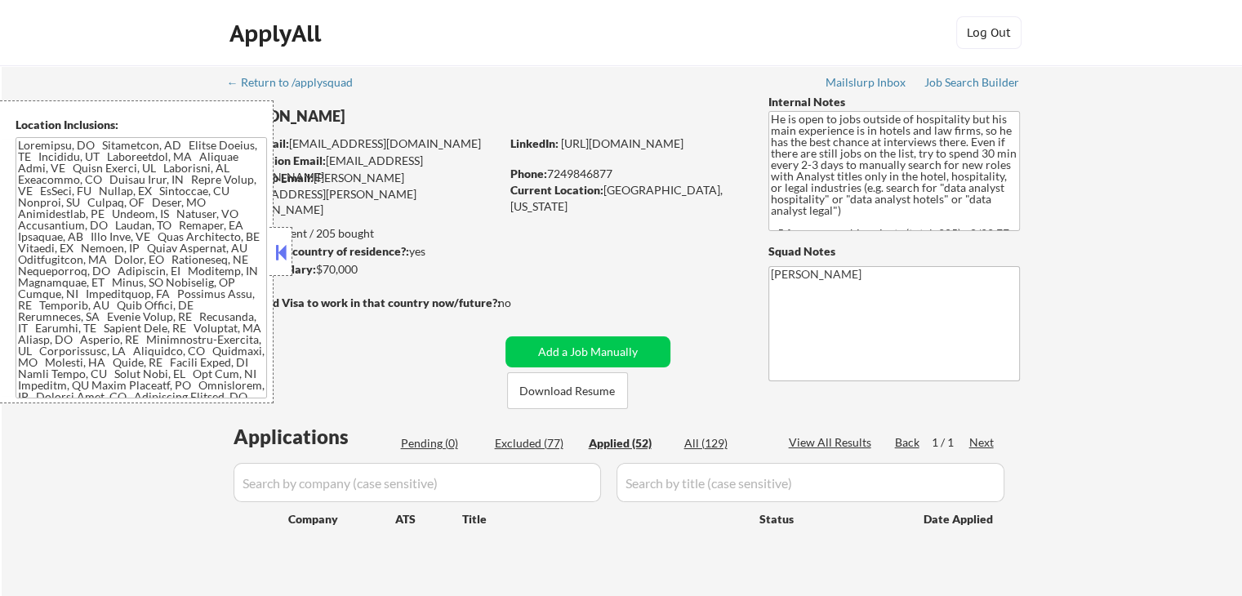
select select ""applied""
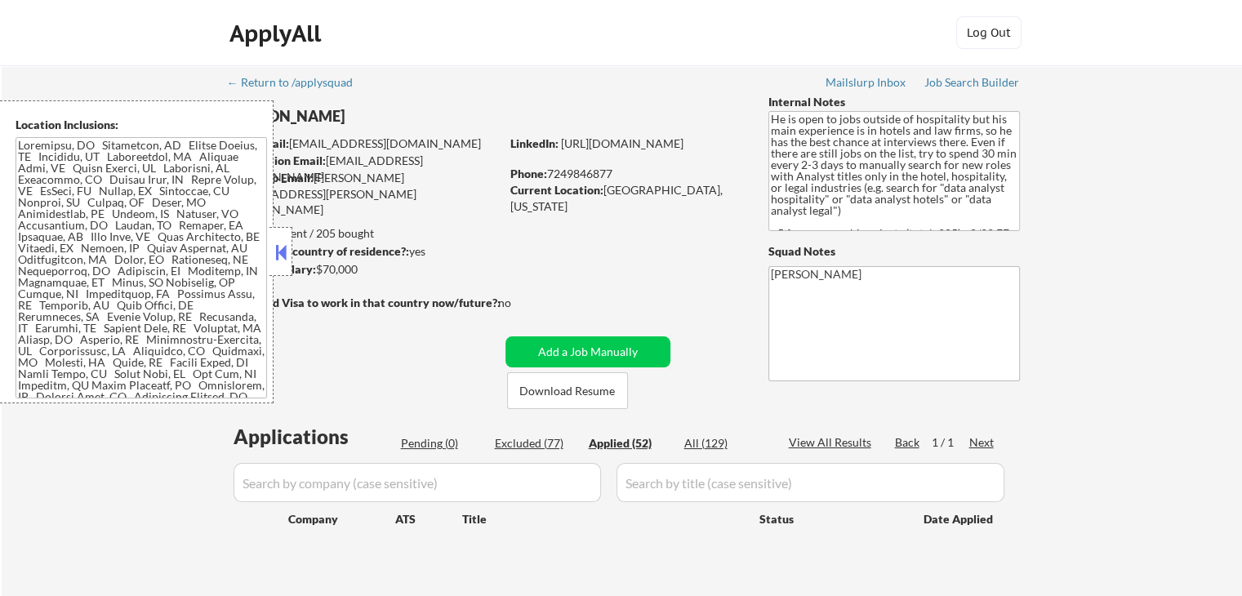
select select ""applied""
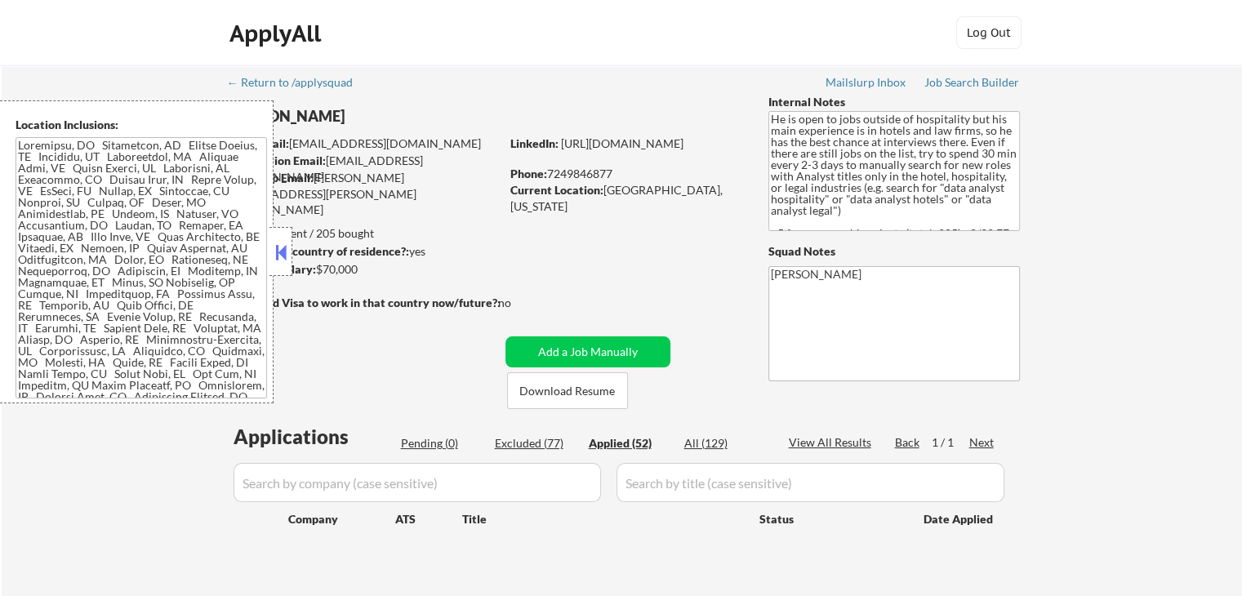
select select ""applied""
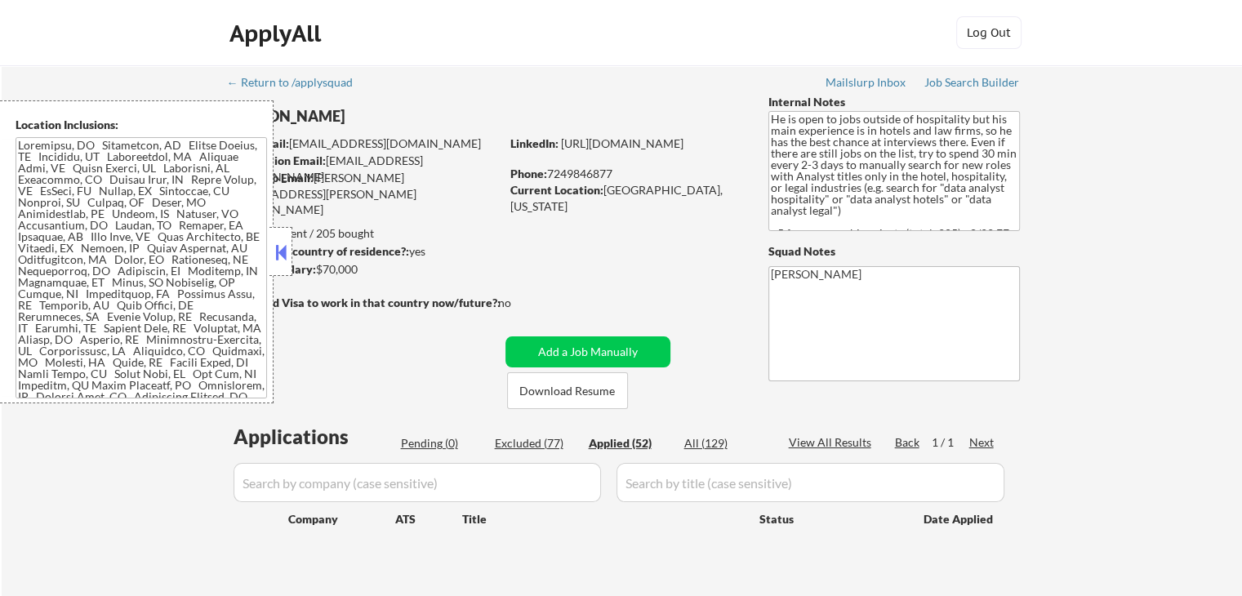
select select ""applied""
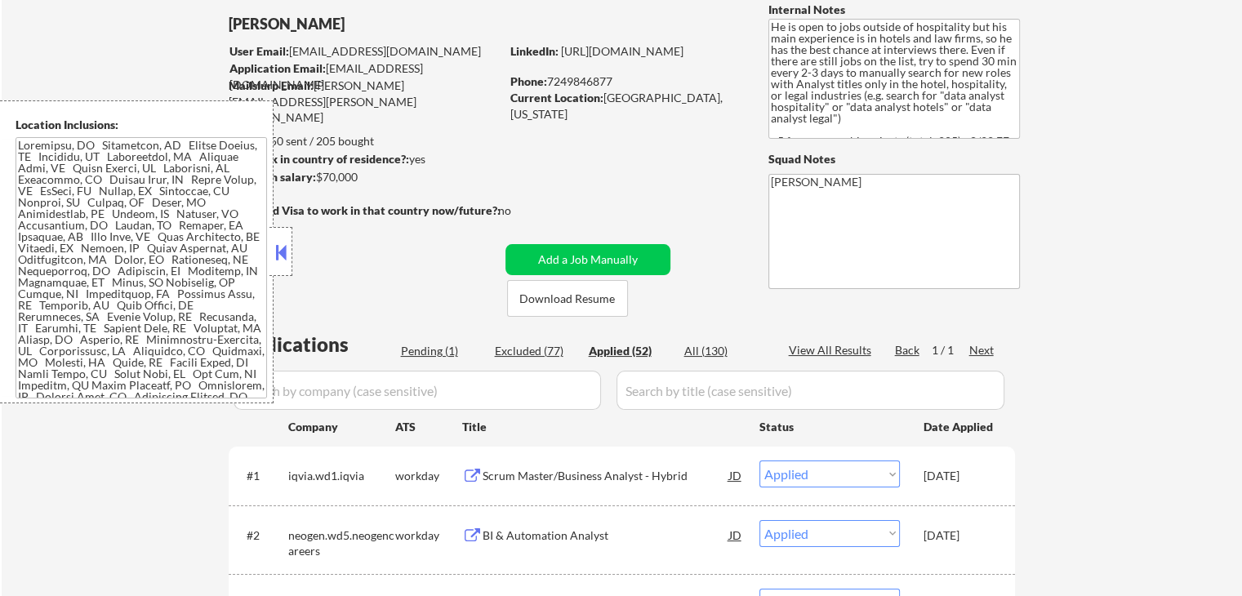
scroll to position [163, 0]
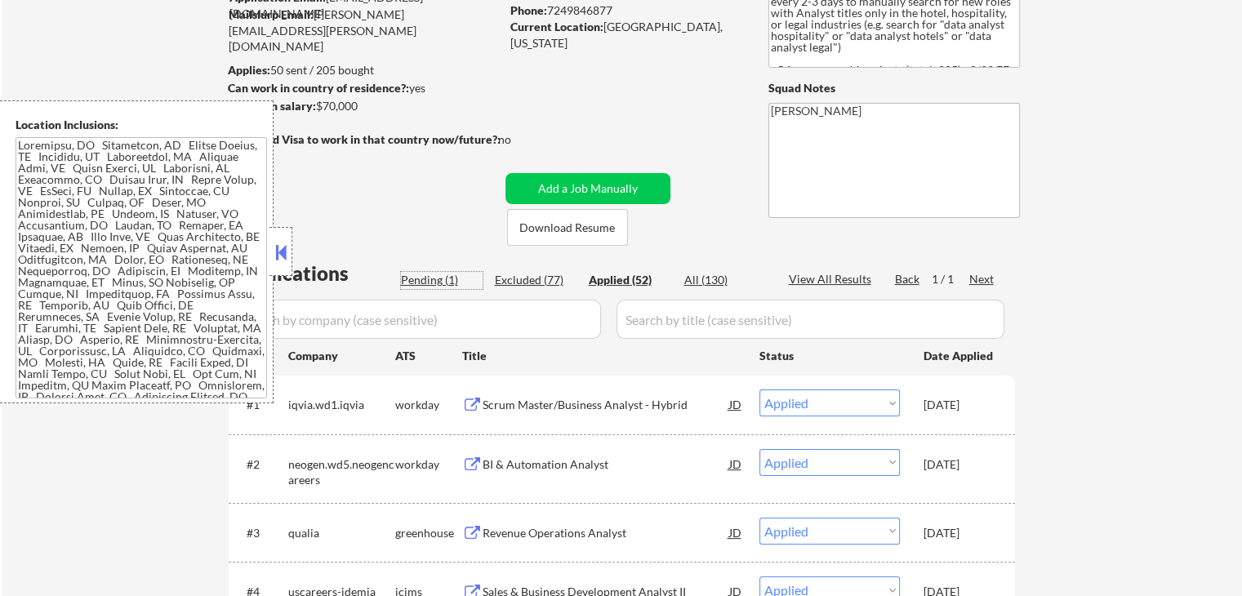
click at [429, 282] on div "Pending (1)" at bounding box center [442, 280] width 82 height 16
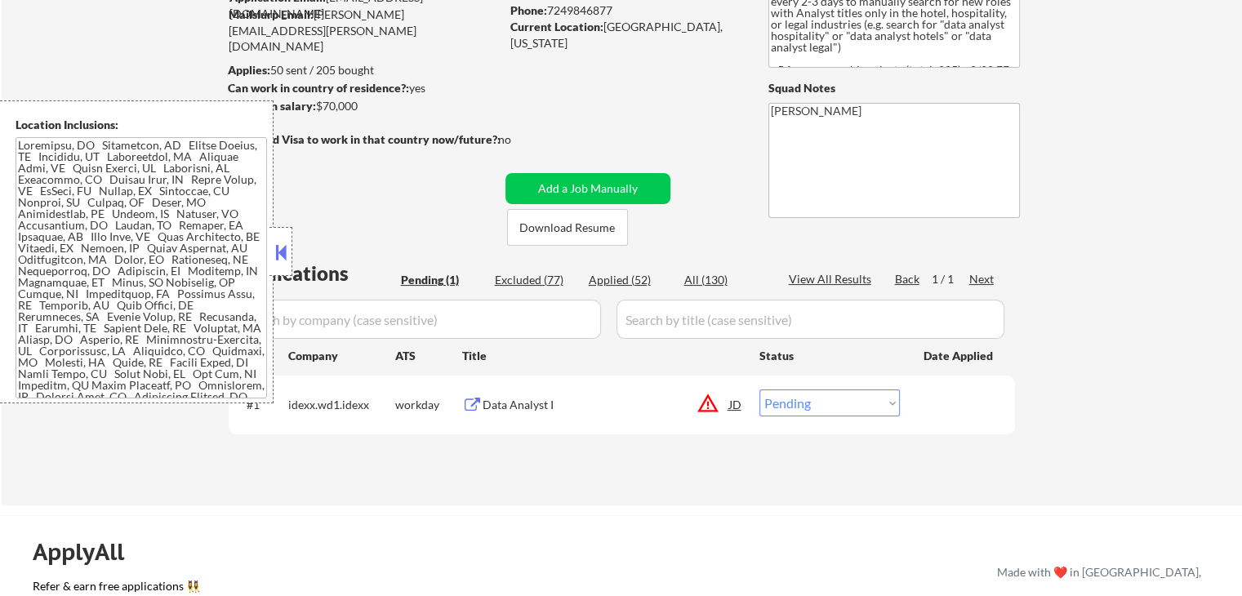
click at [638, 280] on div "Applied (52)" at bounding box center [630, 280] width 82 height 16
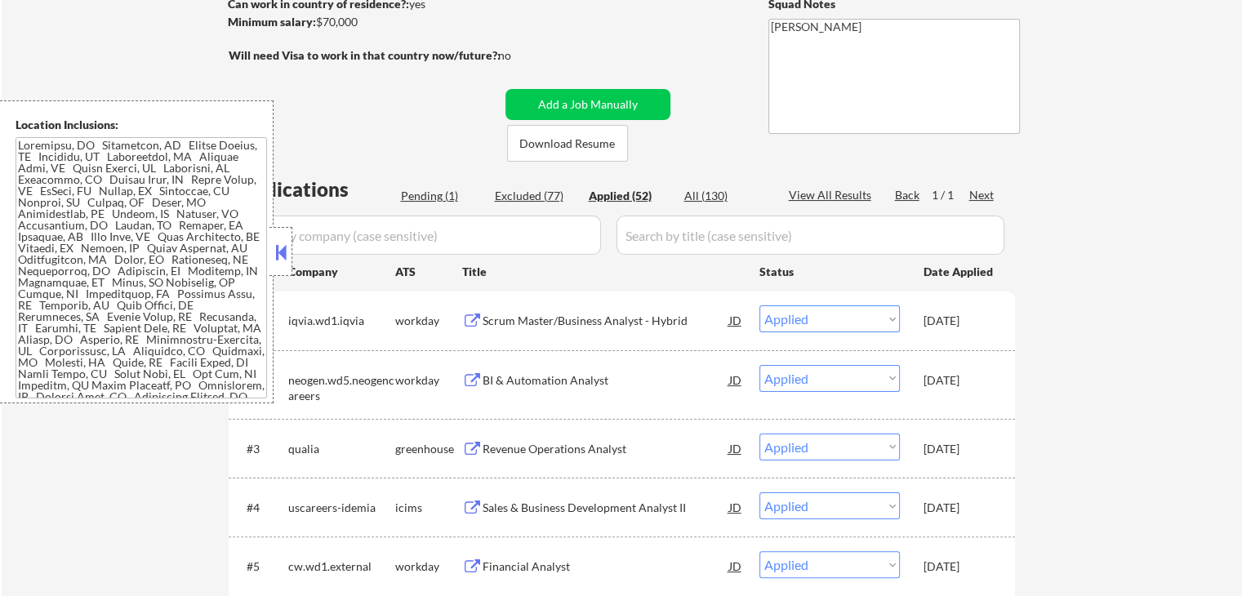
scroll to position [327, 0]
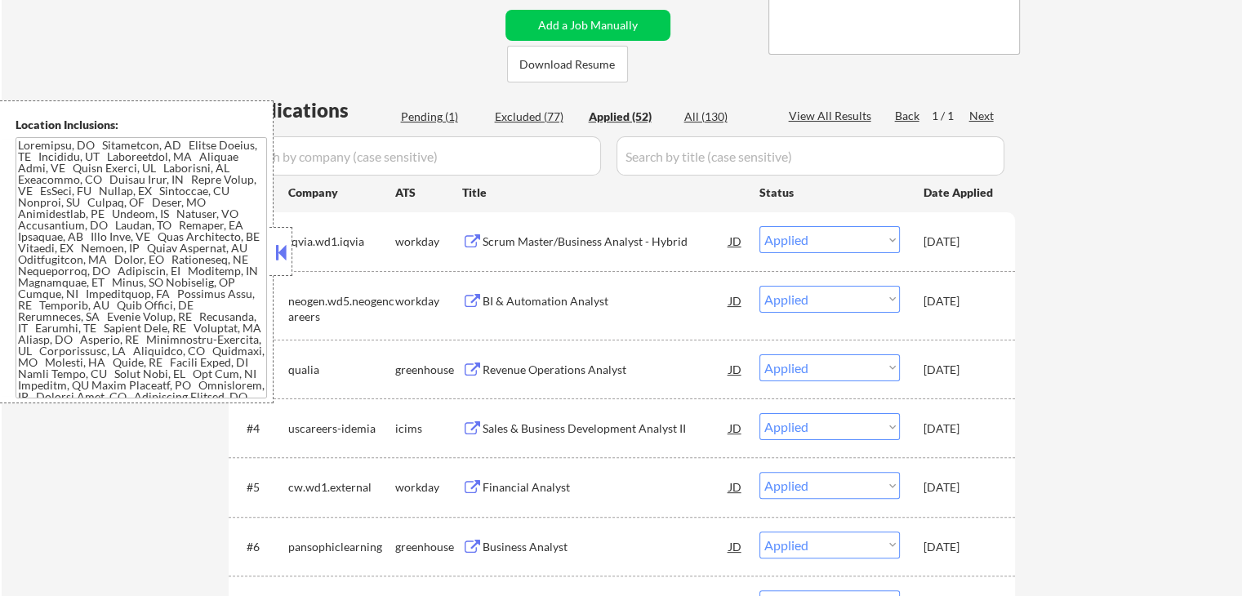
click at [275, 259] on button at bounding box center [281, 252] width 18 height 24
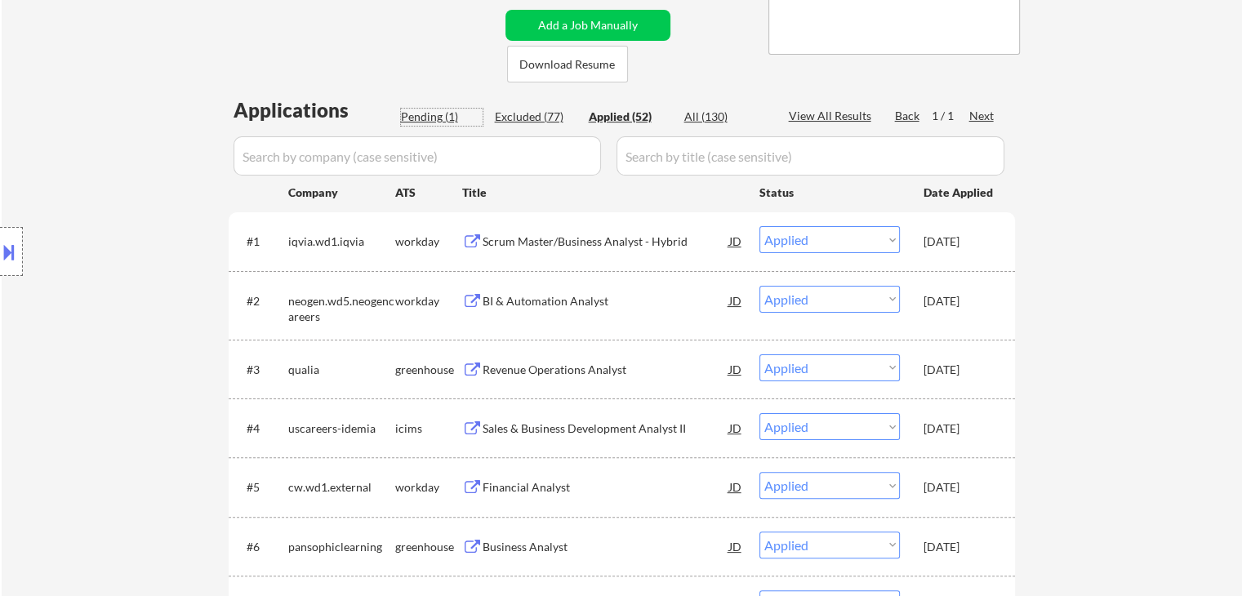
click at [444, 122] on div "Pending (1)" at bounding box center [442, 117] width 82 height 16
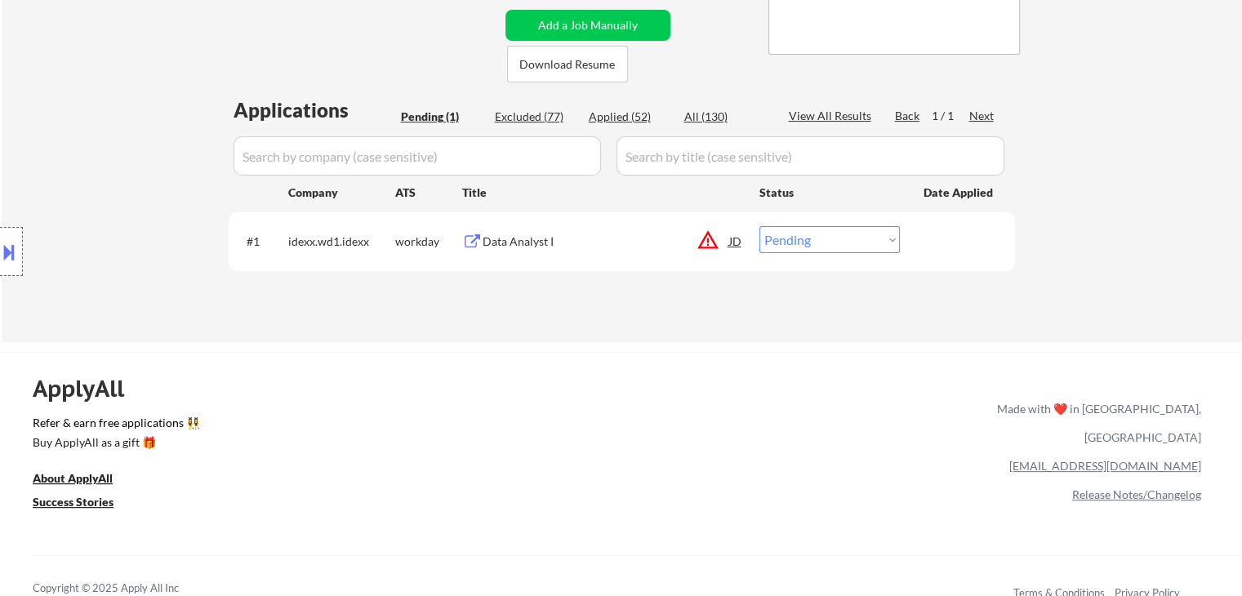
click at [464, 242] on button at bounding box center [472, 242] width 20 height 16
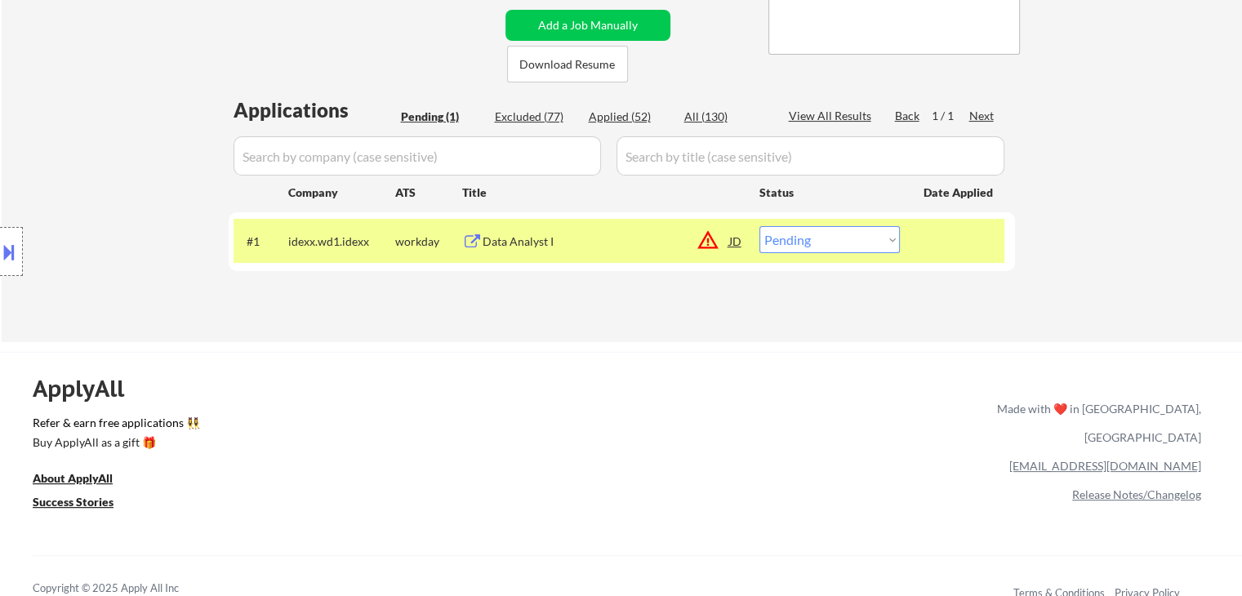
click at [845, 242] on select "Choose an option... Pending Applied Excluded (Questions) Excluded (Expired) Exc…" at bounding box center [829, 239] width 140 height 27
select select ""excluded__other_""
click at [759, 226] on select "Choose an option... Pending Applied Excluded (Questions) Excluded (Expired) Exc…" at bounding box center [829, 239] width 140 height 27
click at [586, 334] on div "← Return to /applysquad Mailslurp Inbox Job Search Builder Benjamin McCarty Use…" at bounding box center [622, 40] width 1240 height 603
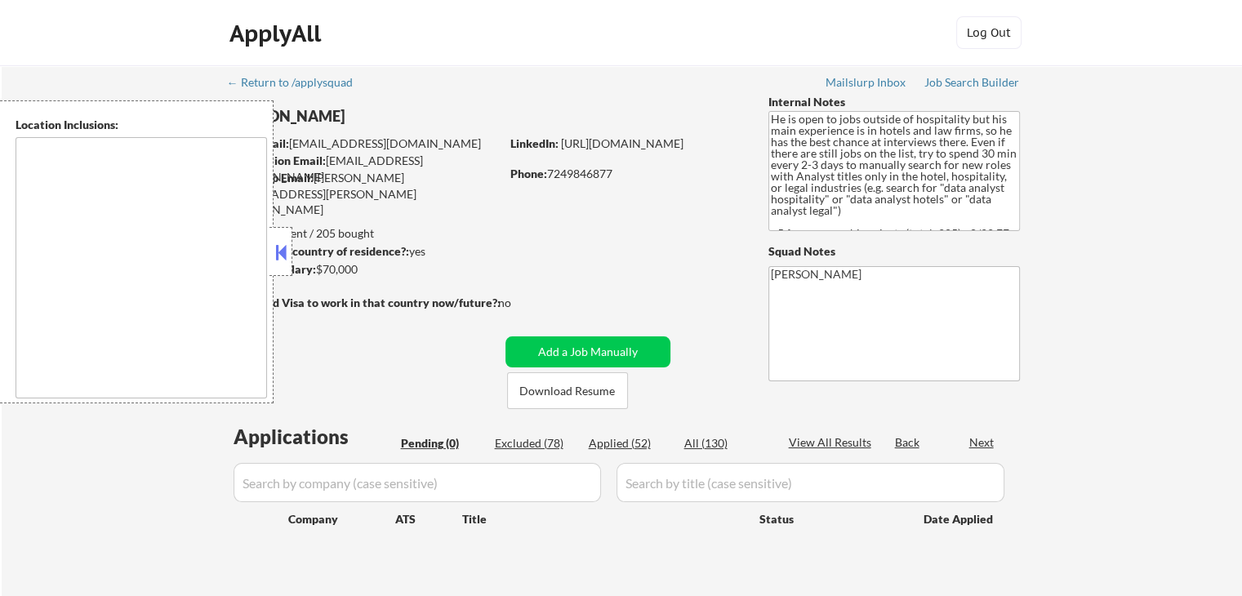
type textarea "[GEOGRAPHIC_DATA], [GEOGRAPHIC_DATA] [GEOGRAPHIC_DATA], [GEOGRAPHIC_DATA] [GEOG…"
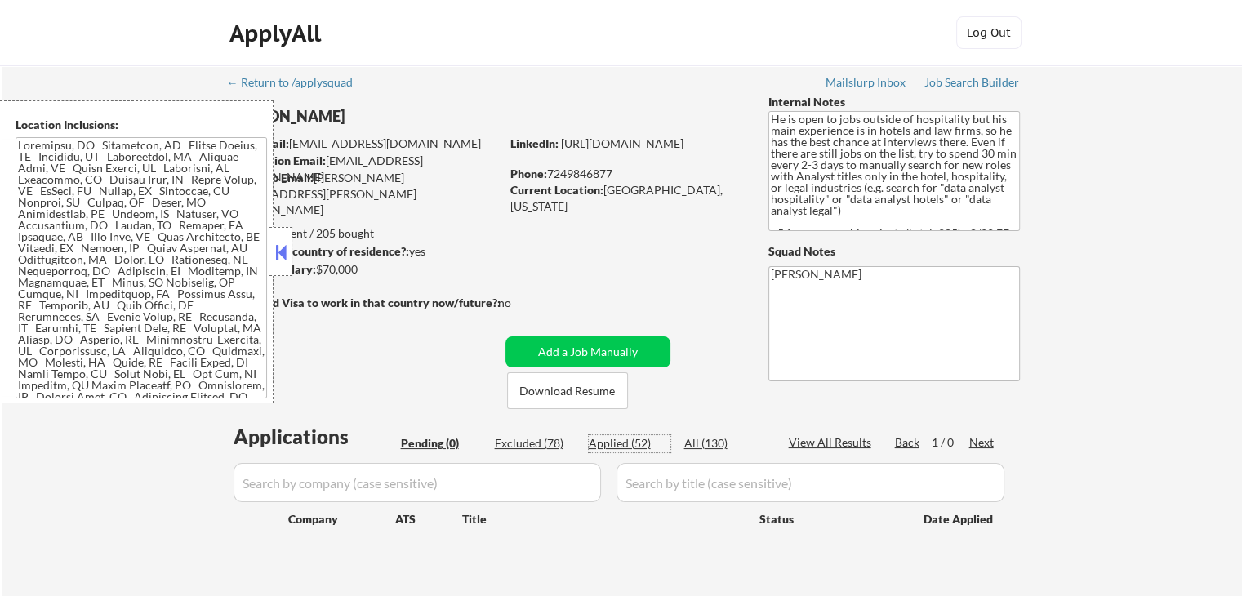
click at [643, 445] on div "Applied (52)" at bounding box center [630, 443] width 82 height 16
select select ""applied""
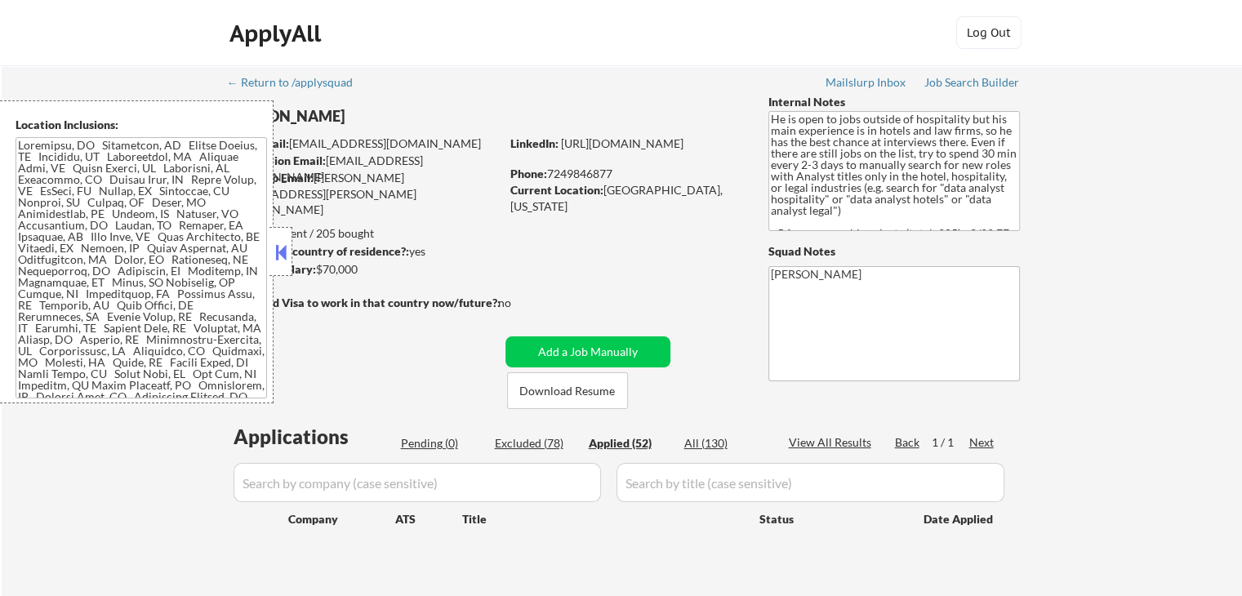
select select ""applied""
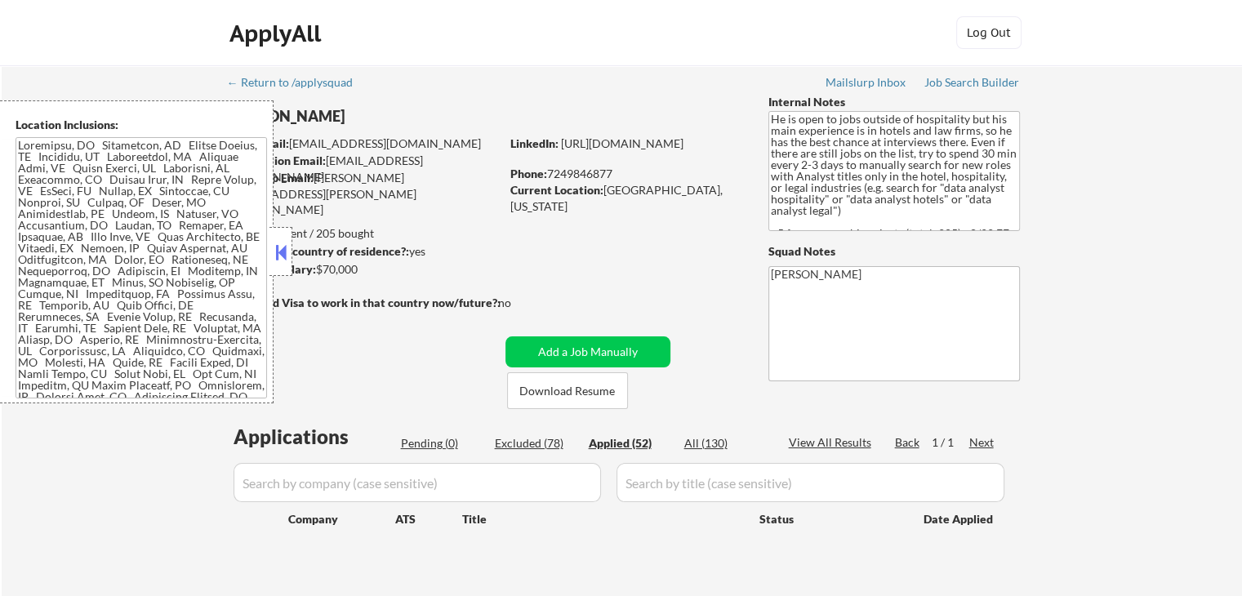
select select ""applied""
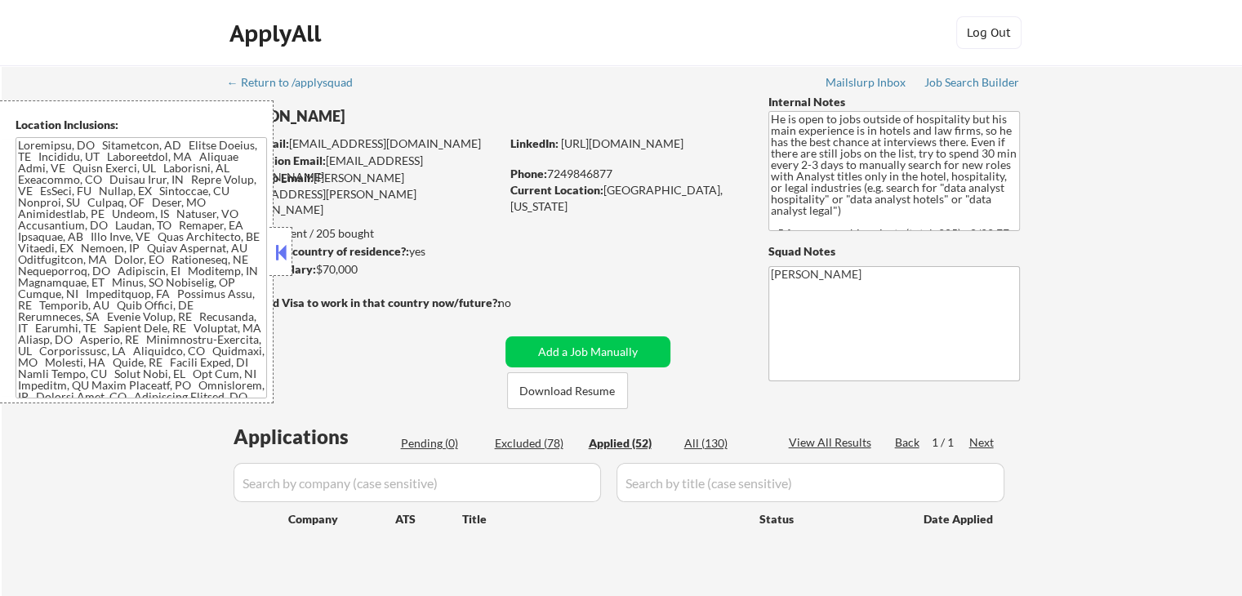
select select ""applied""
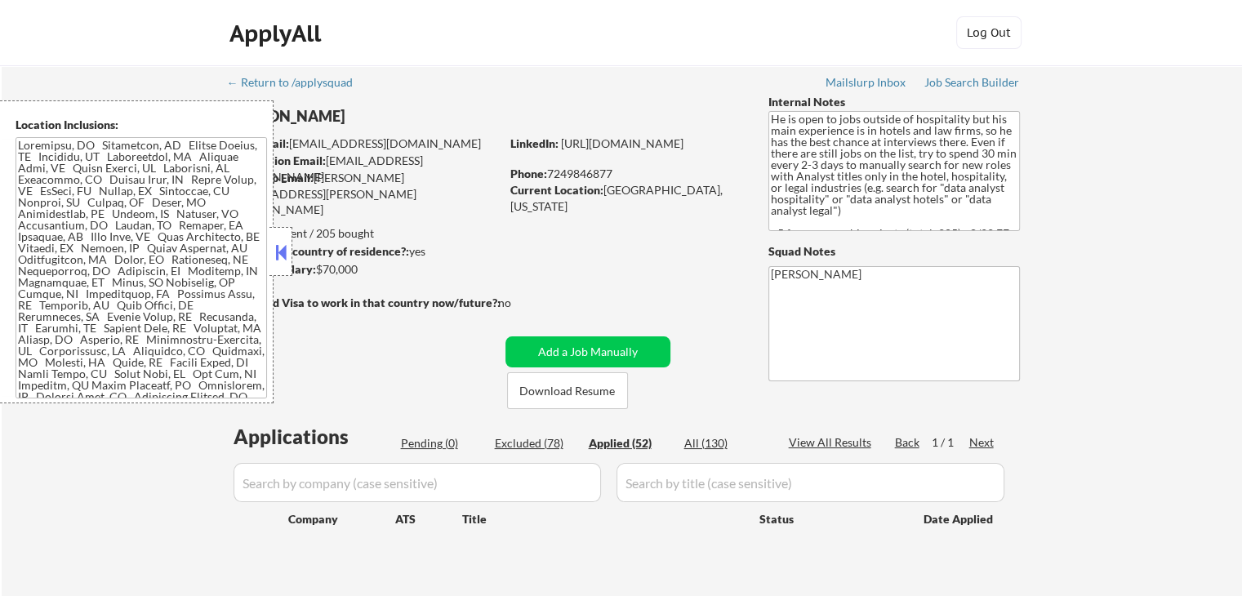
select select ""applied""
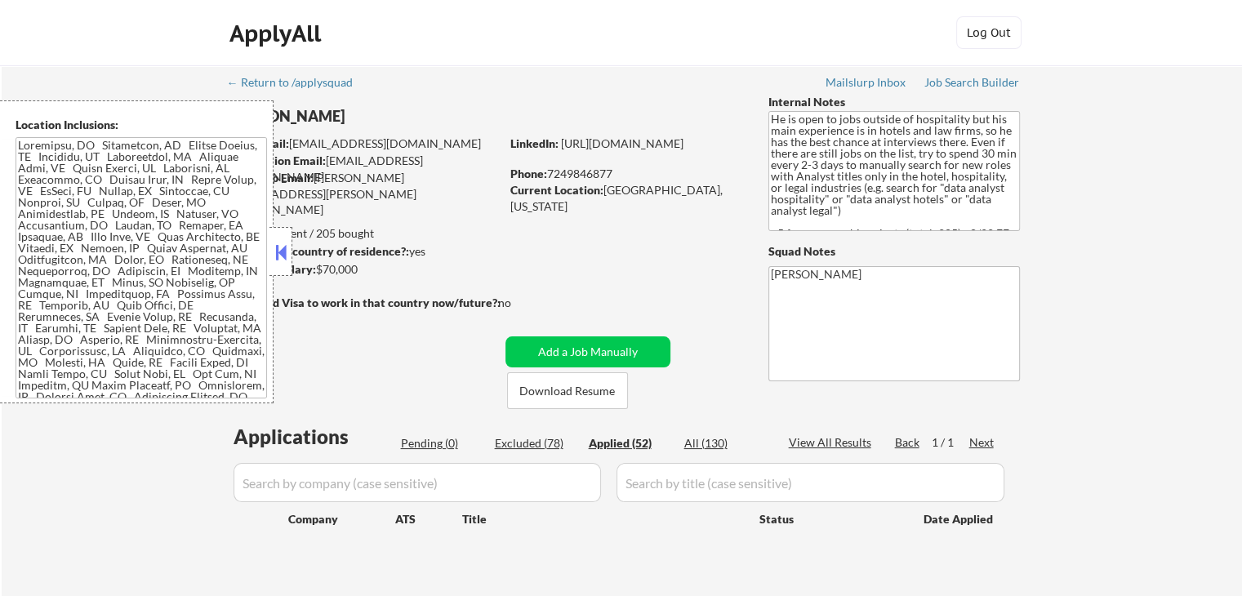
select select ""applied""
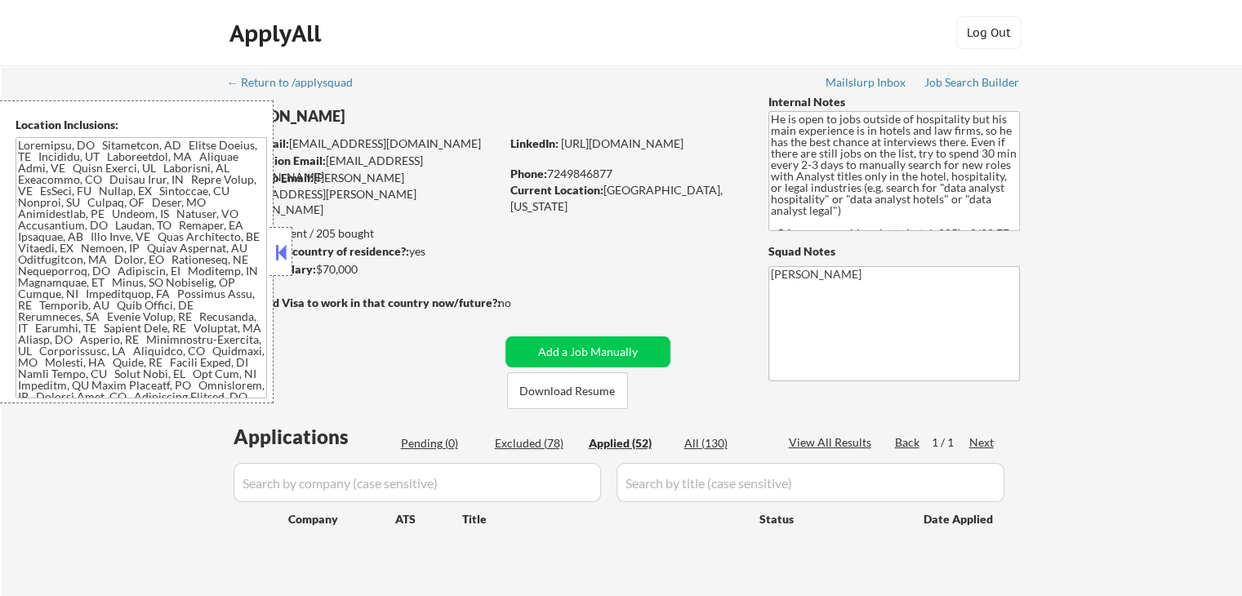
select select ""applied""
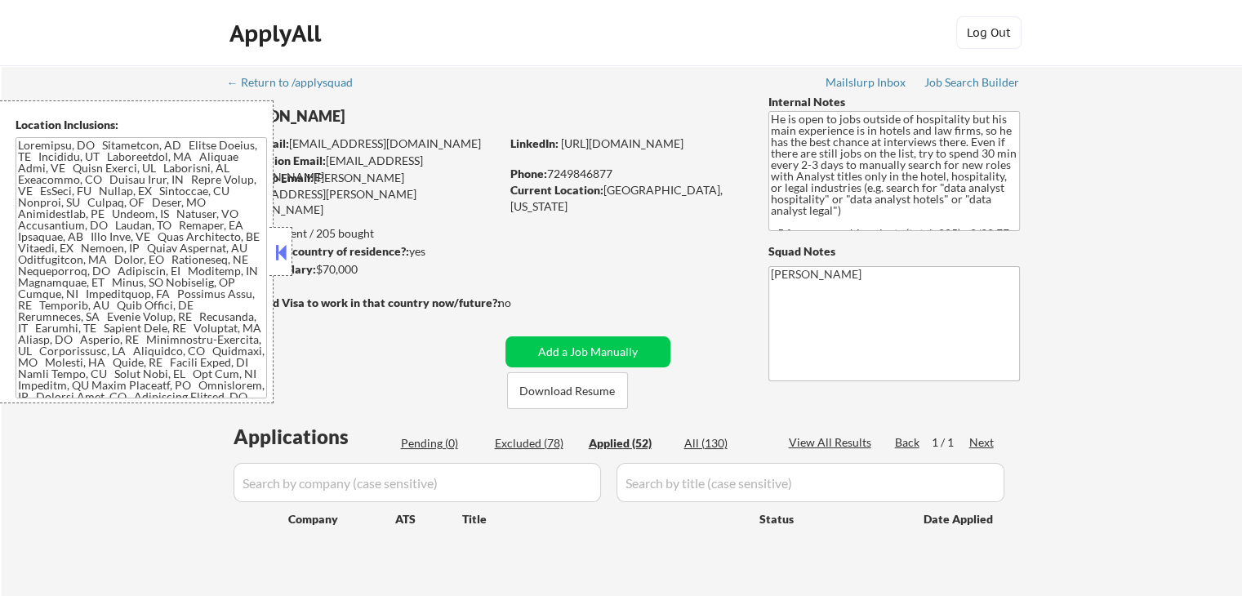
select select ""applied""
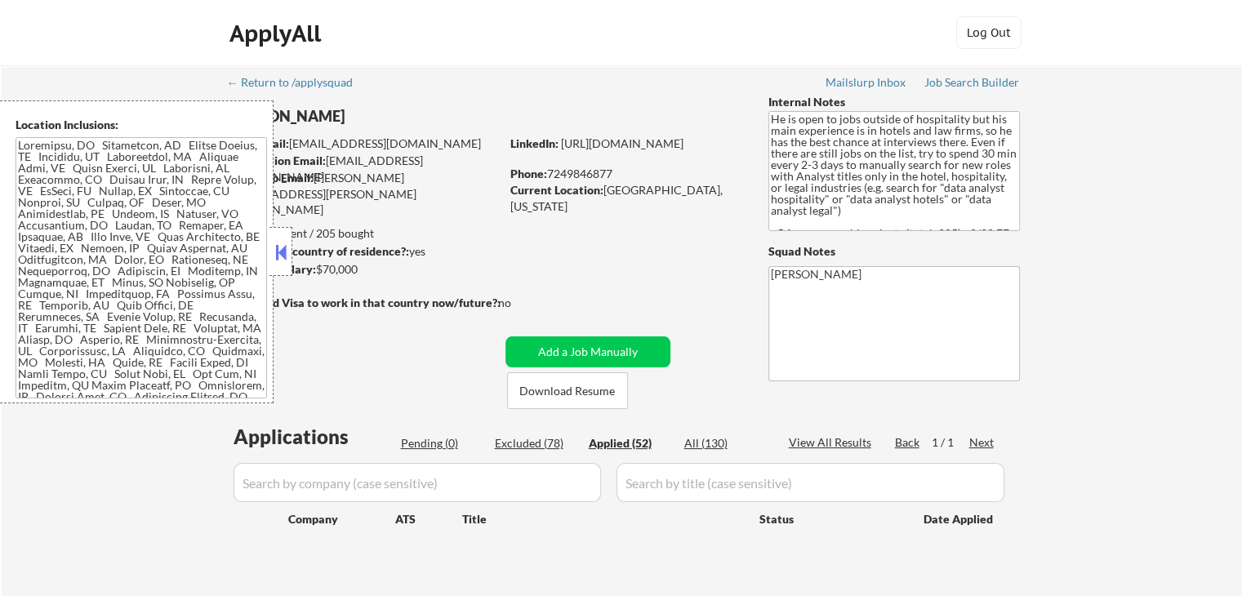
select select ""applied""
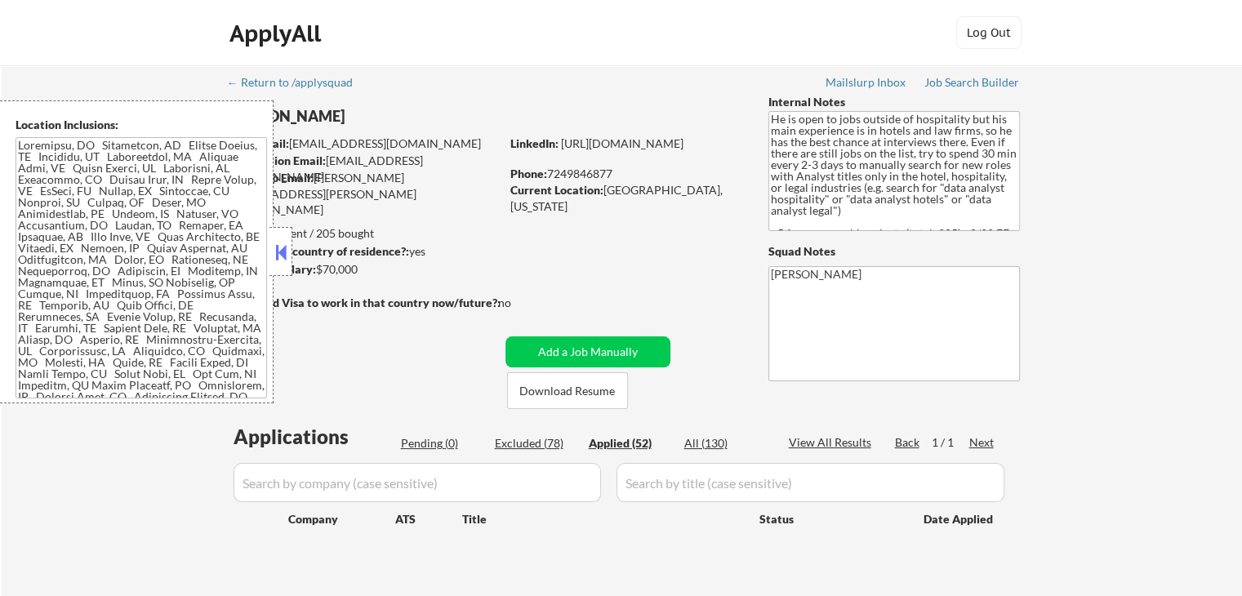
select select ""applied""
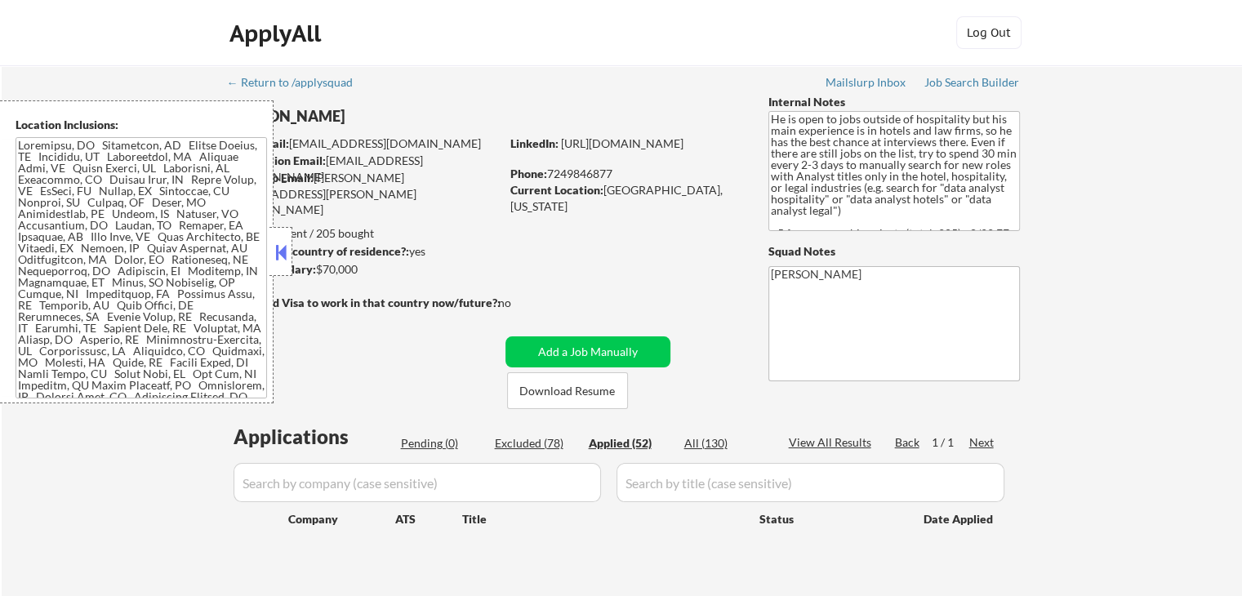
select select ""applied""
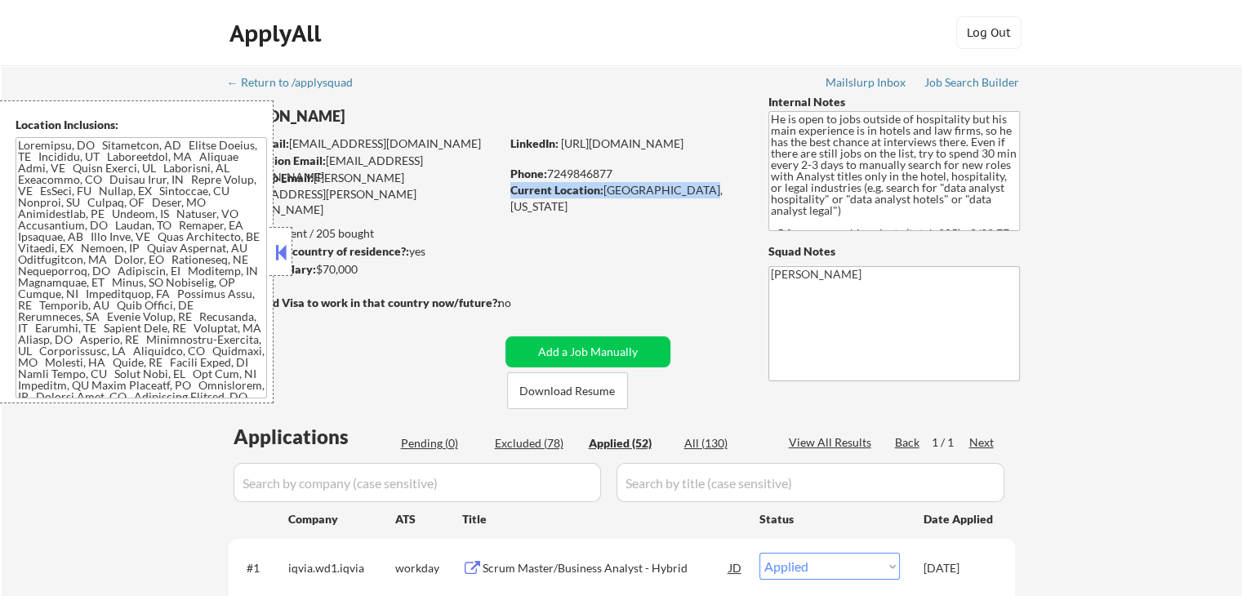
drag, startPoint x: 512, startPoint y: 184, endPoint x: 699, endPoint y: 190, distance: 187.0
click at [699, 190] on div "Current Location: Laurel, Maryland" at bounding box center [625, 198] width 231 height 32
click at [275, 255] on button at bounding box center [281, 252] width 18 height 24
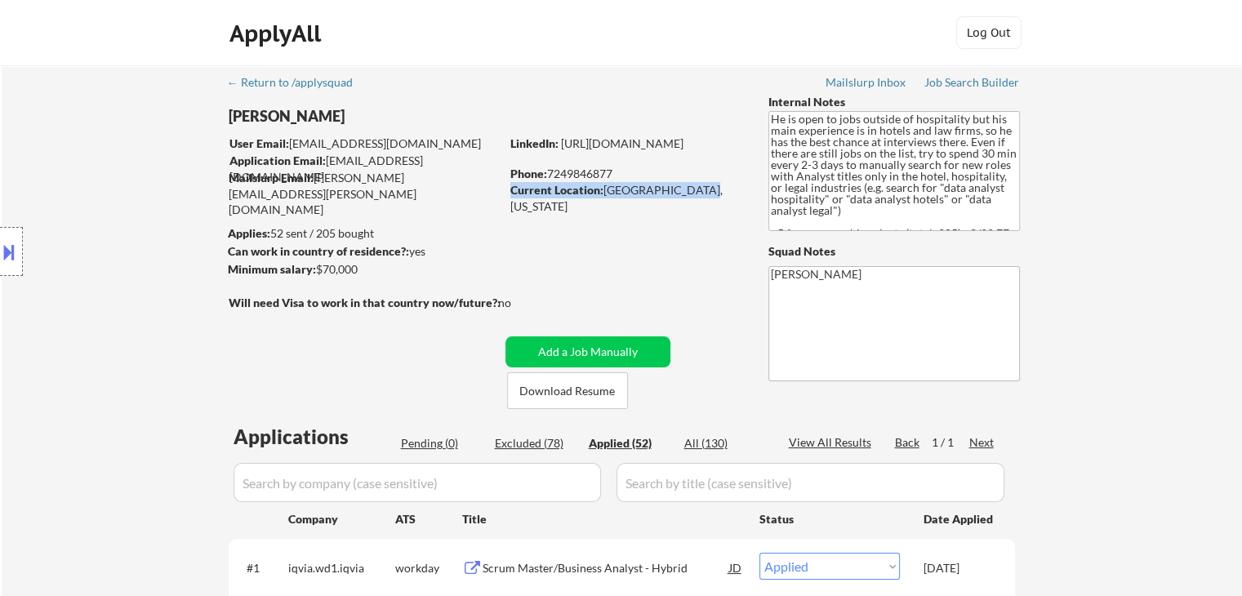
drag, startPoint x: 375, startPoint y: 233, endPoint x: 235, endPoint y: 234, distance: 139.6
click at [235, 234] on body "← Return to /applysquad Mailslurp Inbox Job Search Builder Benjamin McCarty Use…" at bounding box center [621, 298] width 1242 height 596
click at [235, 234] on div "Location Inclusions:" at bounding box center [146, 251] width 292 height 303
